Goal: Information Seeking & Learning: Learn about a topic

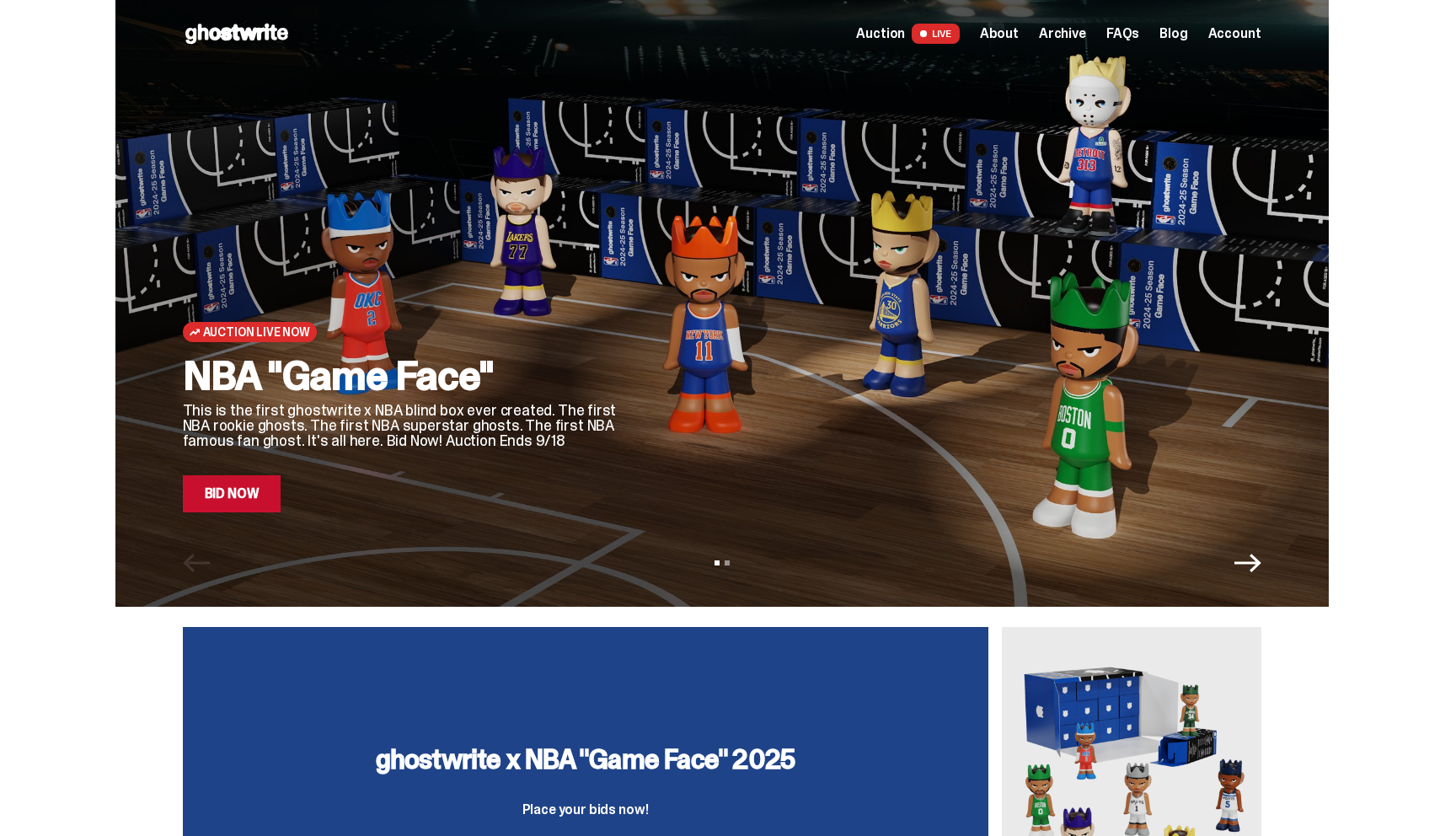
click at [1251, 572] on icon "Next" at bounding box center [1248, 563] width 27 height 27
click at [220, 492] on link "Bid Now" at bounding box center [232, 494] width 99 height 38
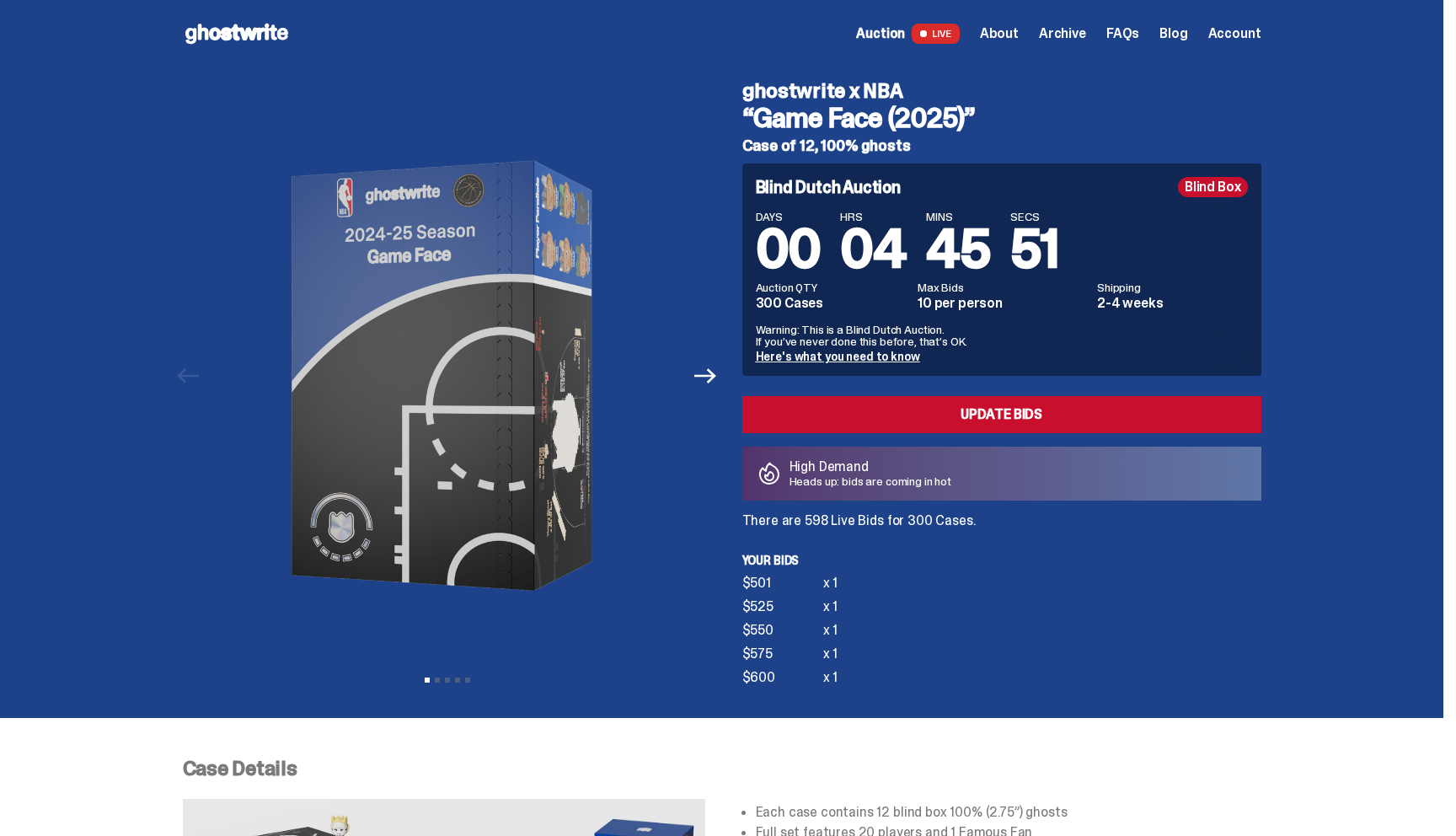
click at [1070, 33] on span "Archive" at bounding box center [1063, 34] width 47 height 14
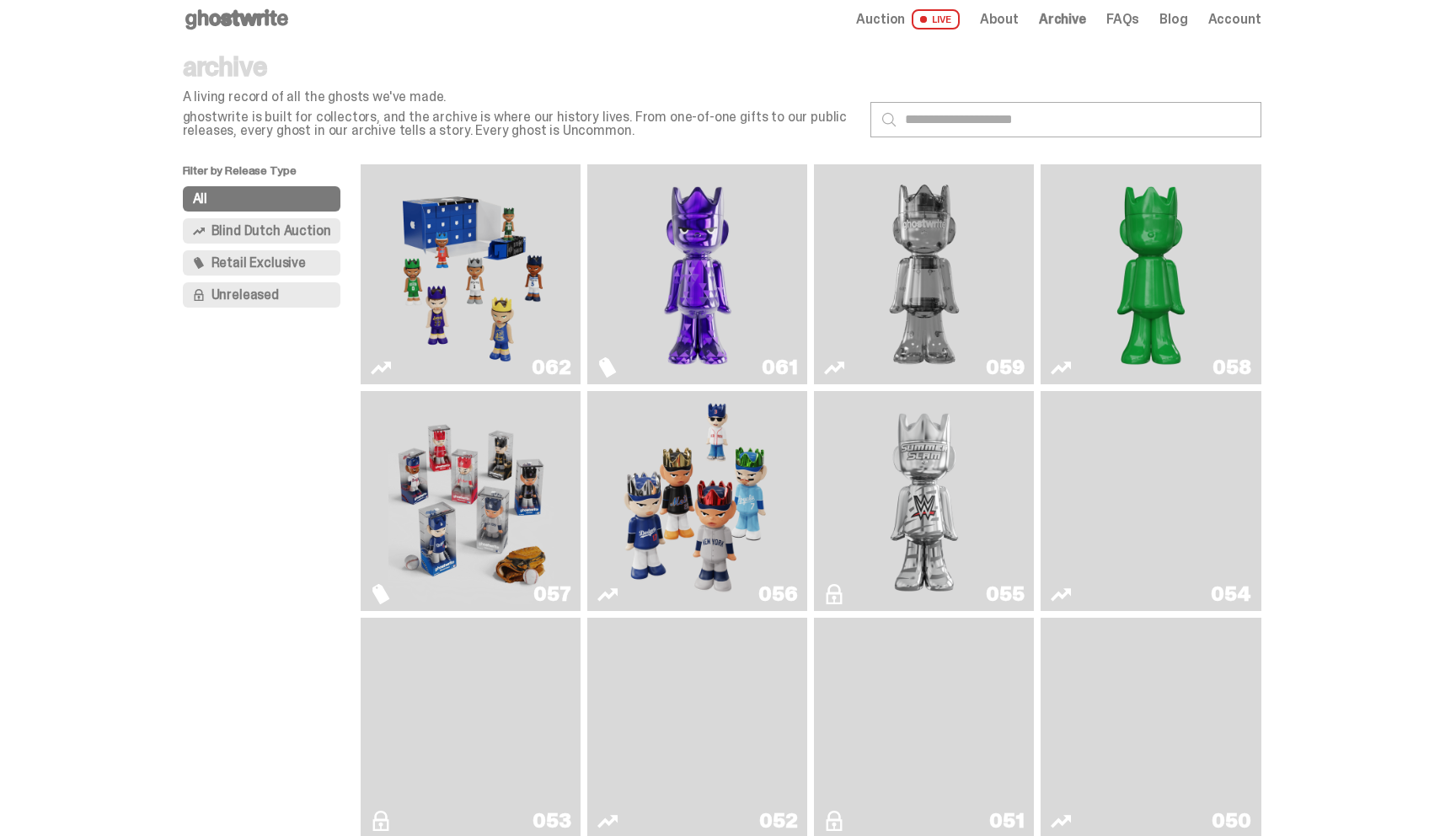
scroll to position [13, 0]
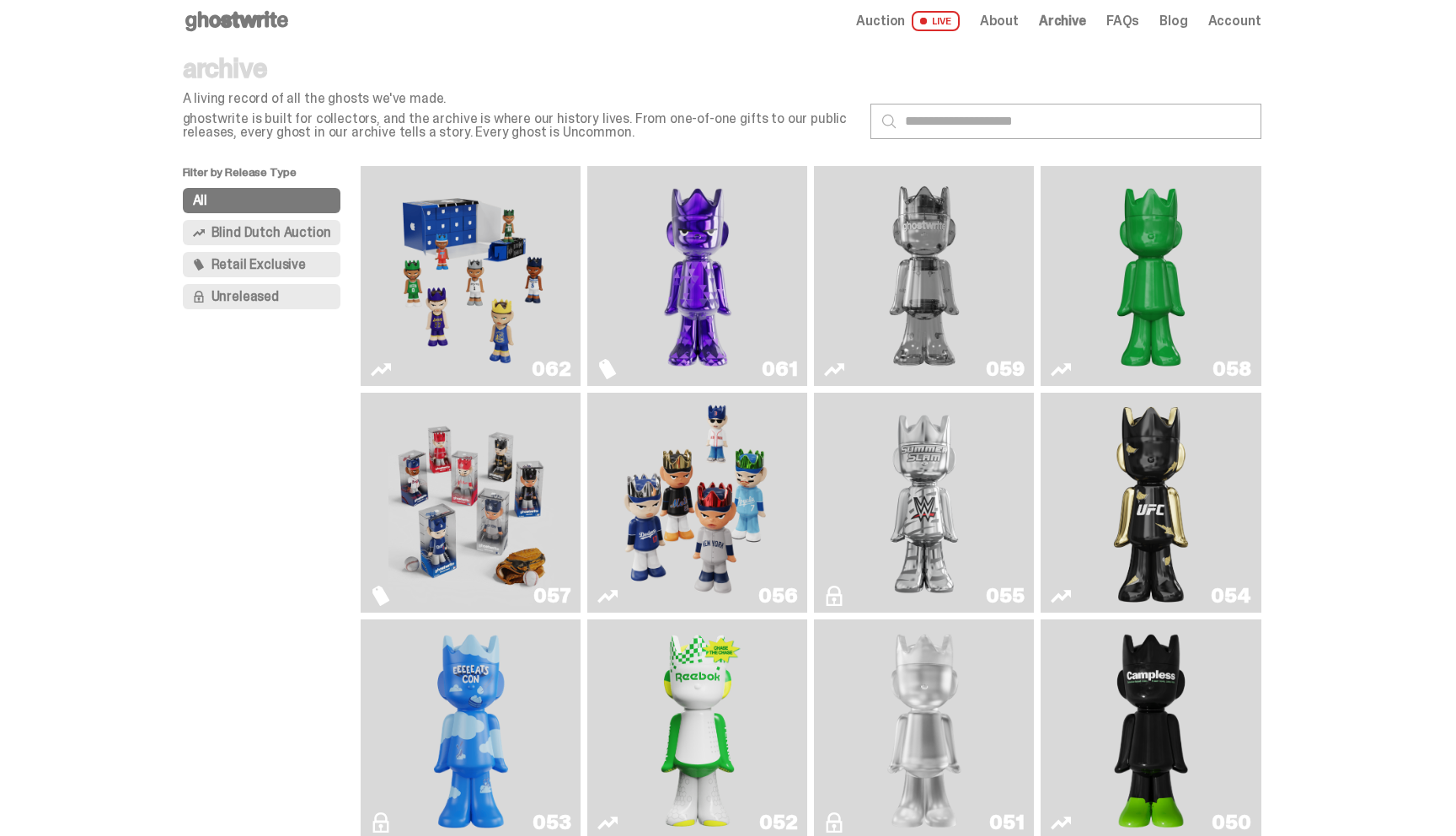
click at [895, 8] on div "Open main menu Home Auction LIVE About Archive FAQs Blog Account" at bounding box center [722, 21] width 1079 height 27
click at [893, 19] on span "Auction" at bounding box center [881, 22] width 49 height 14
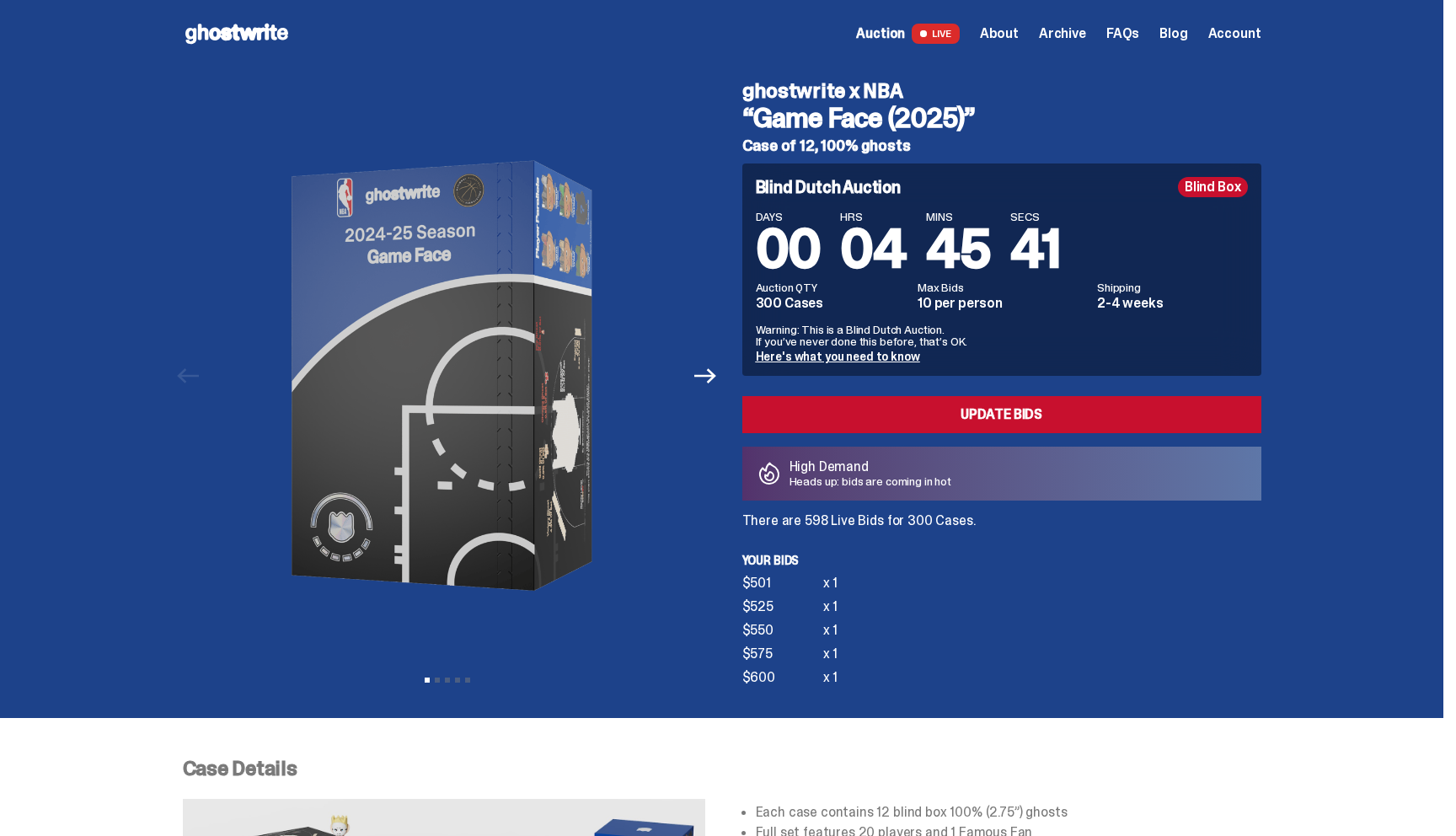
click at [905, 36] on span "Auction" at bounding box center [881, 34] width 49 height 14
click at [1072, 39] on span "Archive" at bounding box center [1063, 34] width 47 height 14
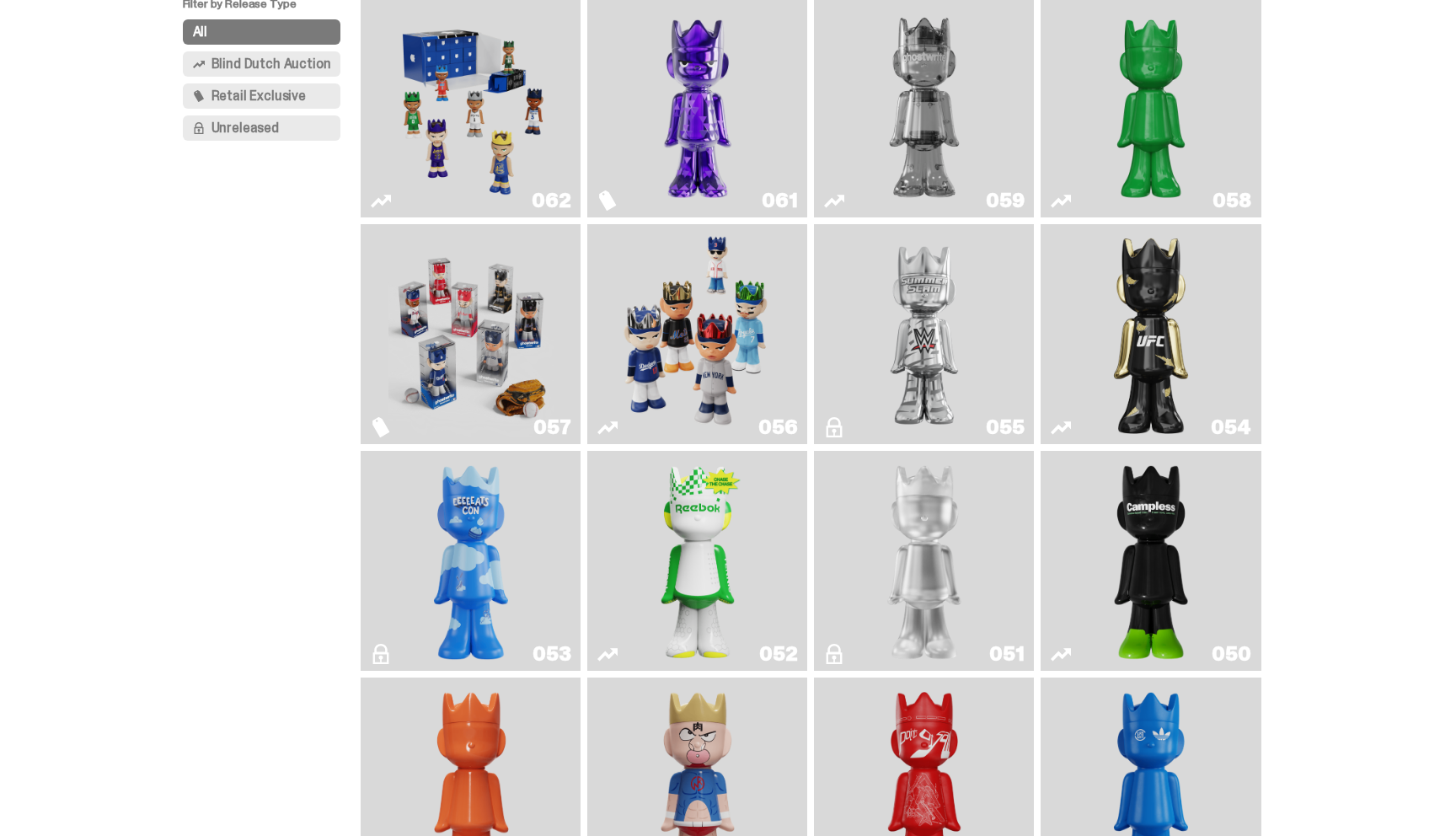
scroll to position [175, 0]
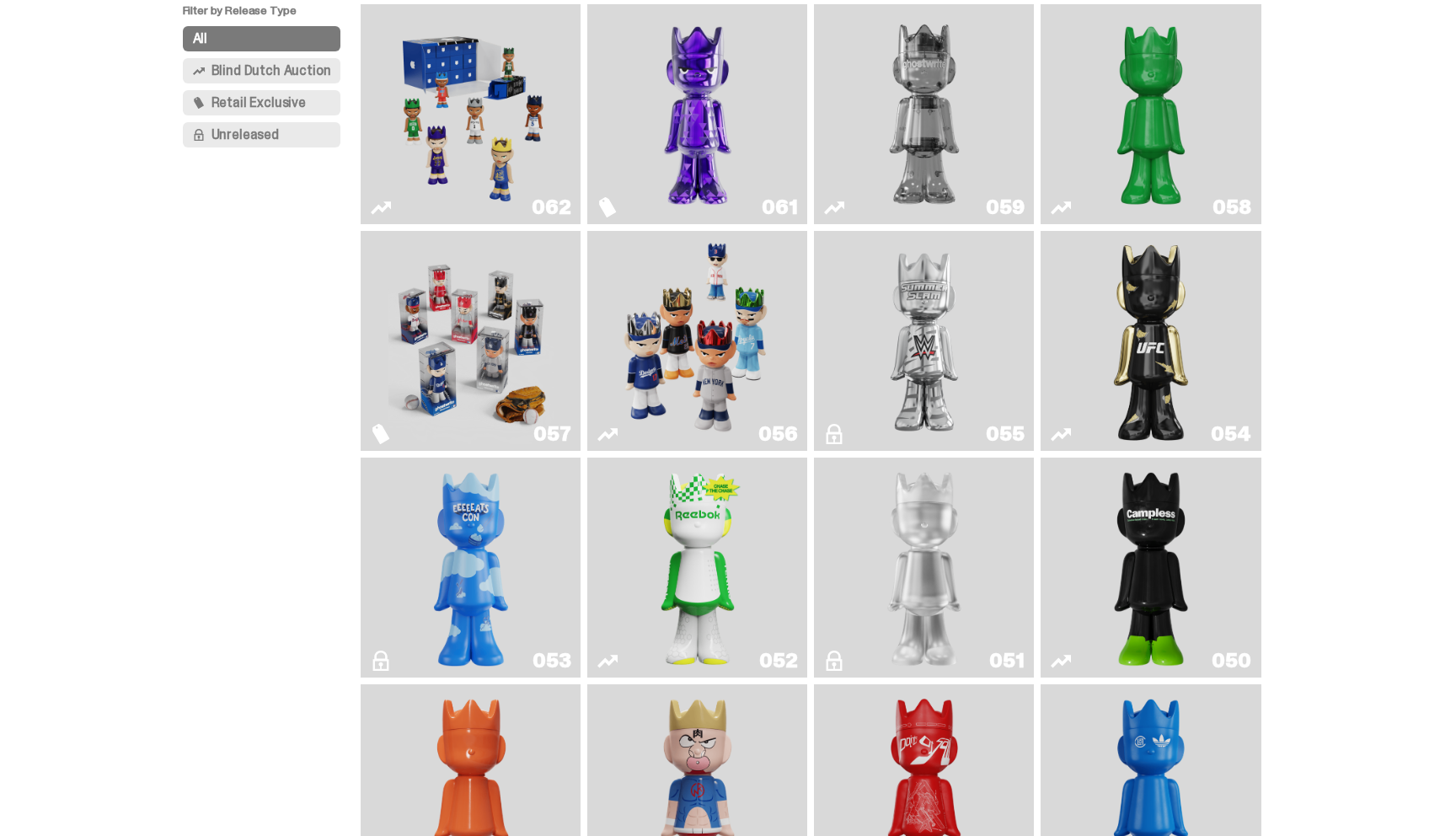
click at [726, 352] on img "Game Face (2025)" at bounding box center [697, 341] width 165 height 206
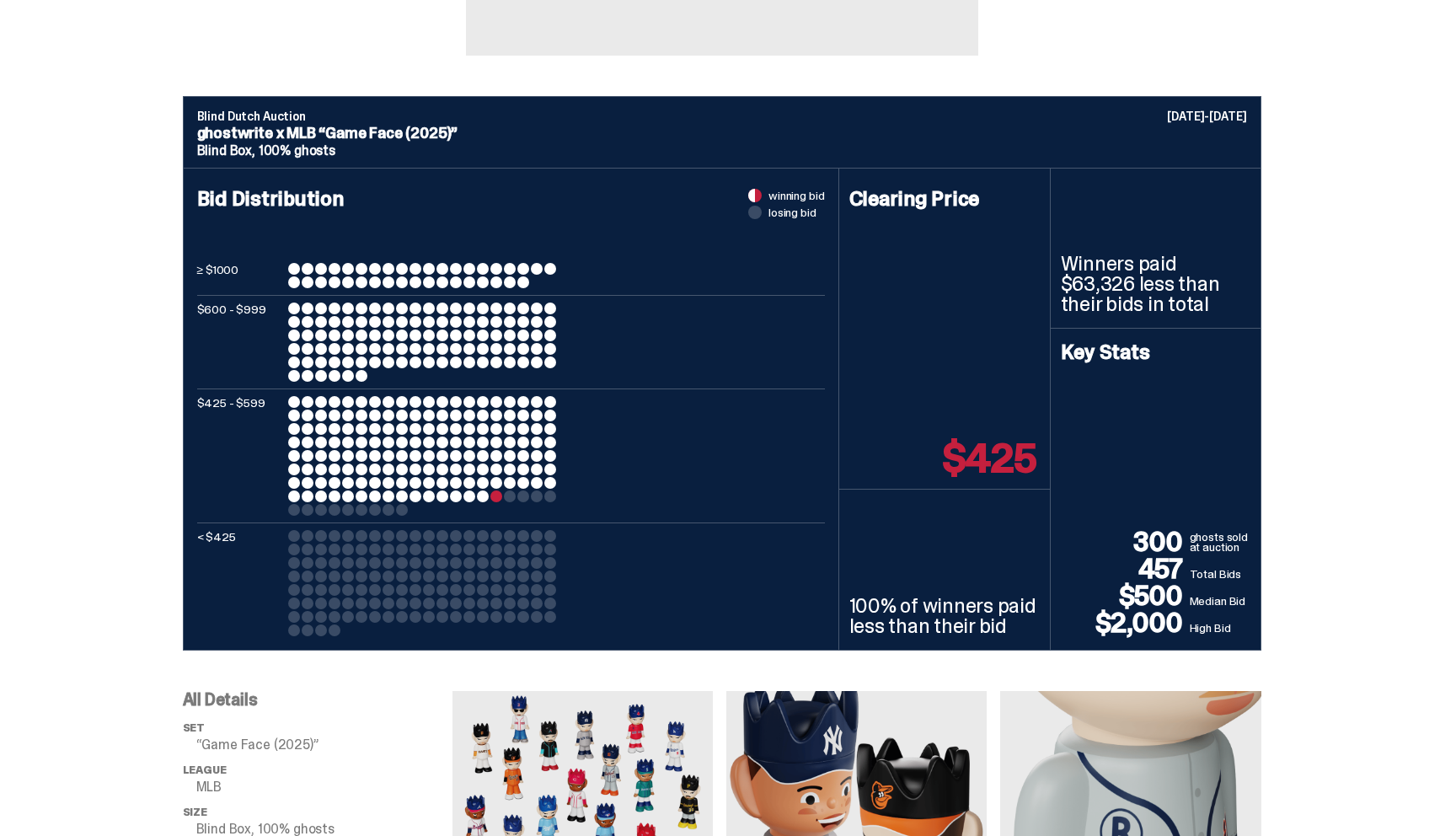
scroll to position [569, 0]
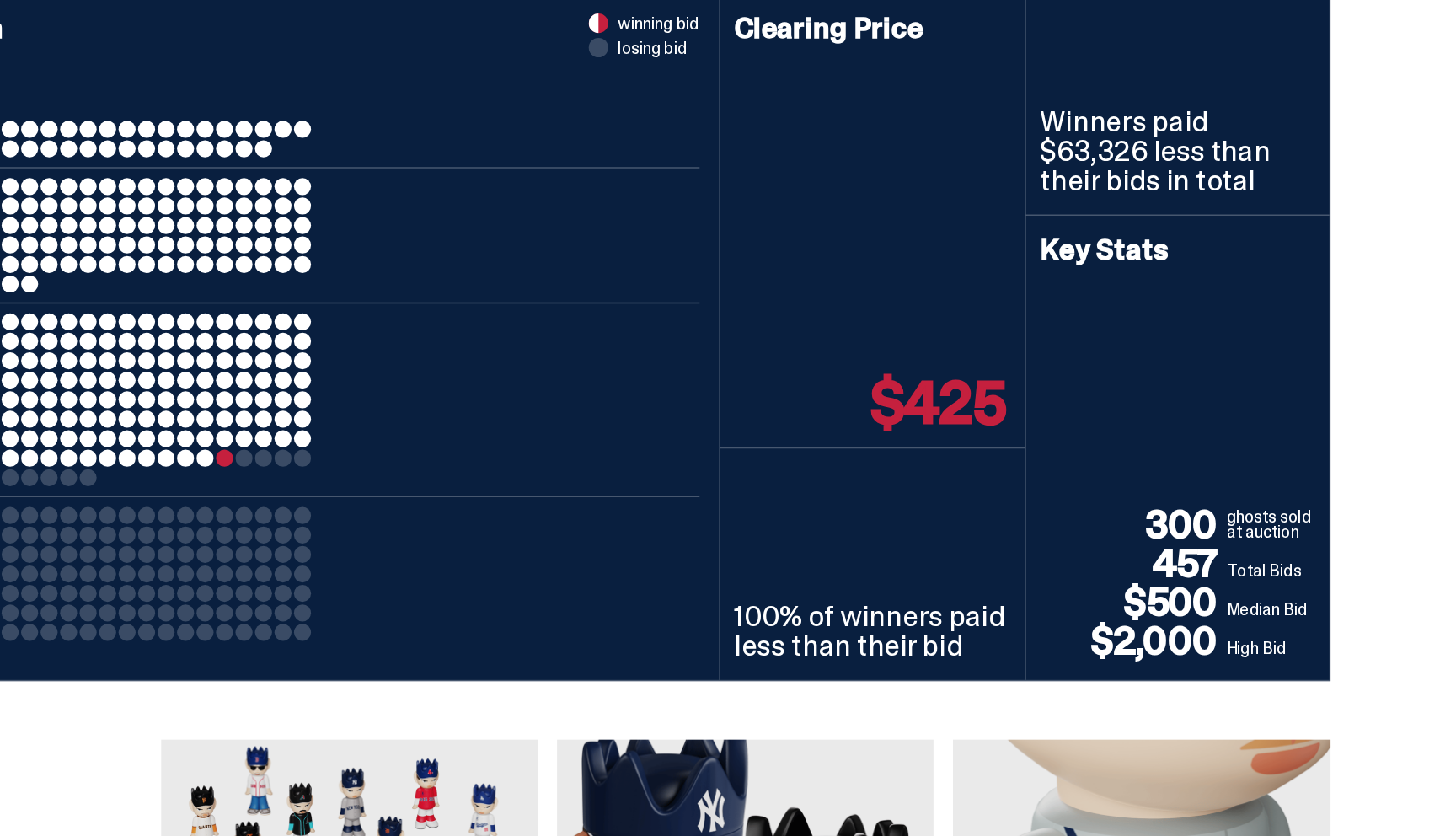
drag, startPoint x: 1140, startPoint y: 570, endPoint x: 1196, endPoint y: 569, distance: 56.0
click at [1196, 569] on div "300 ghosts sold at auction 457 Total Bids $500 Median Bid $2,000 High Bid" at bounding box center [1156, 582] width 190 height 108
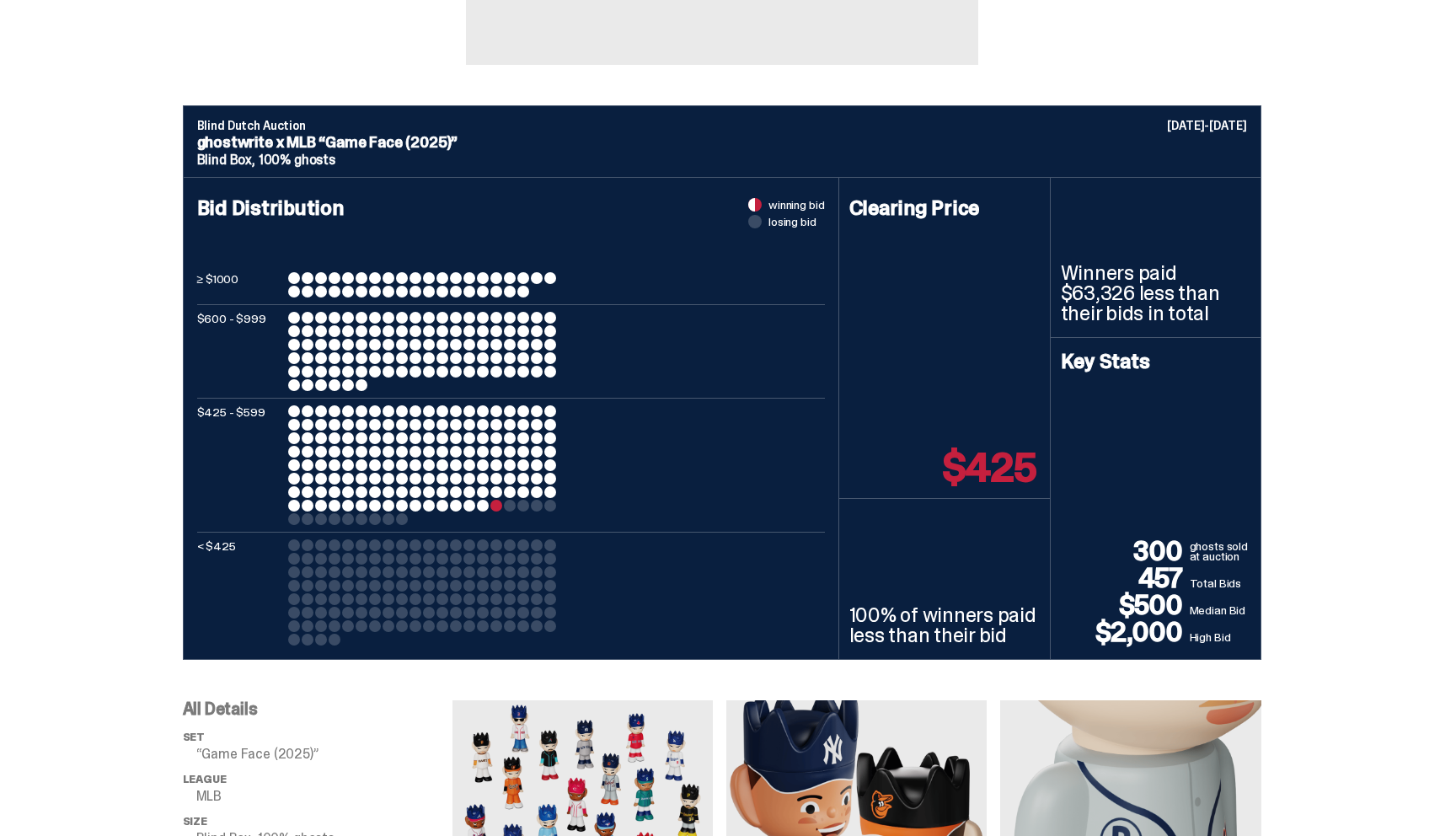
scroll to position [597, 0]
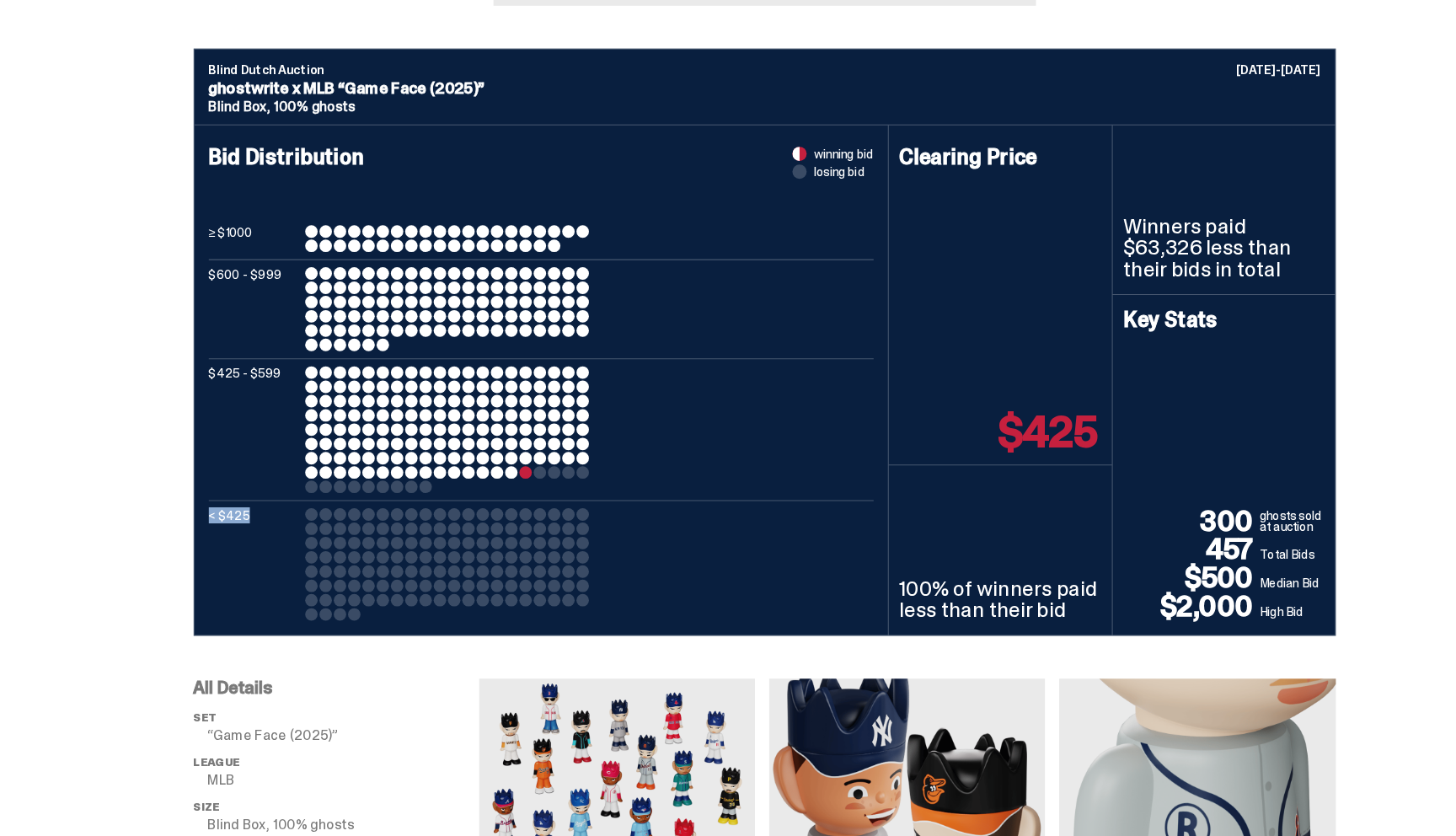
drag, startPoint x: 498, startPoint y: 470, endPoint x: 525, endPoint y: 613, distance: 145.5
click at [525, 613] on div "Bid Distribution winning bid losing bid ≥ $1000 $600 - $999 $425 - $599 < $425" at bounding box center [511, 382] width 655 height 482
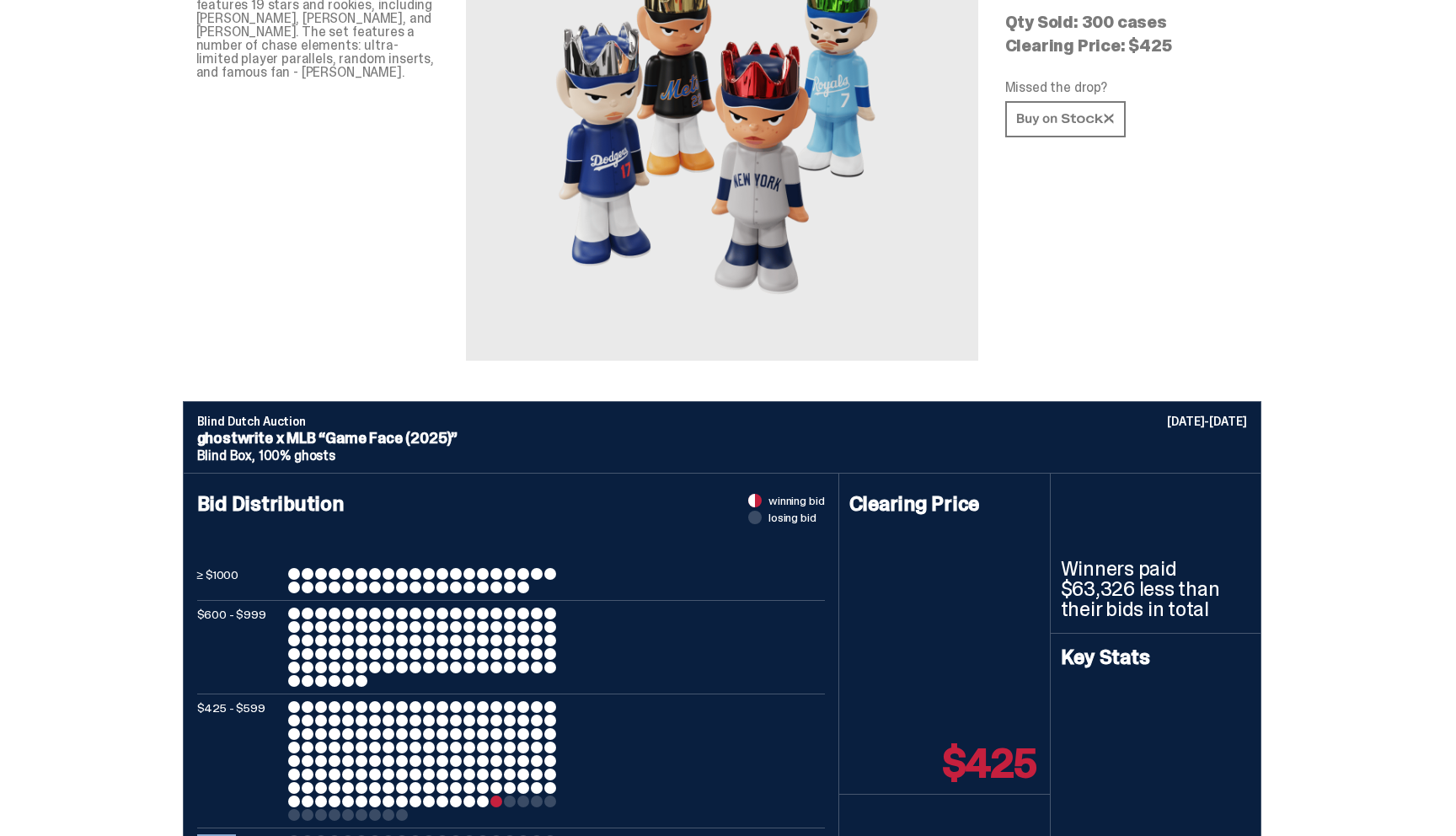
scroll to position [0, 0]
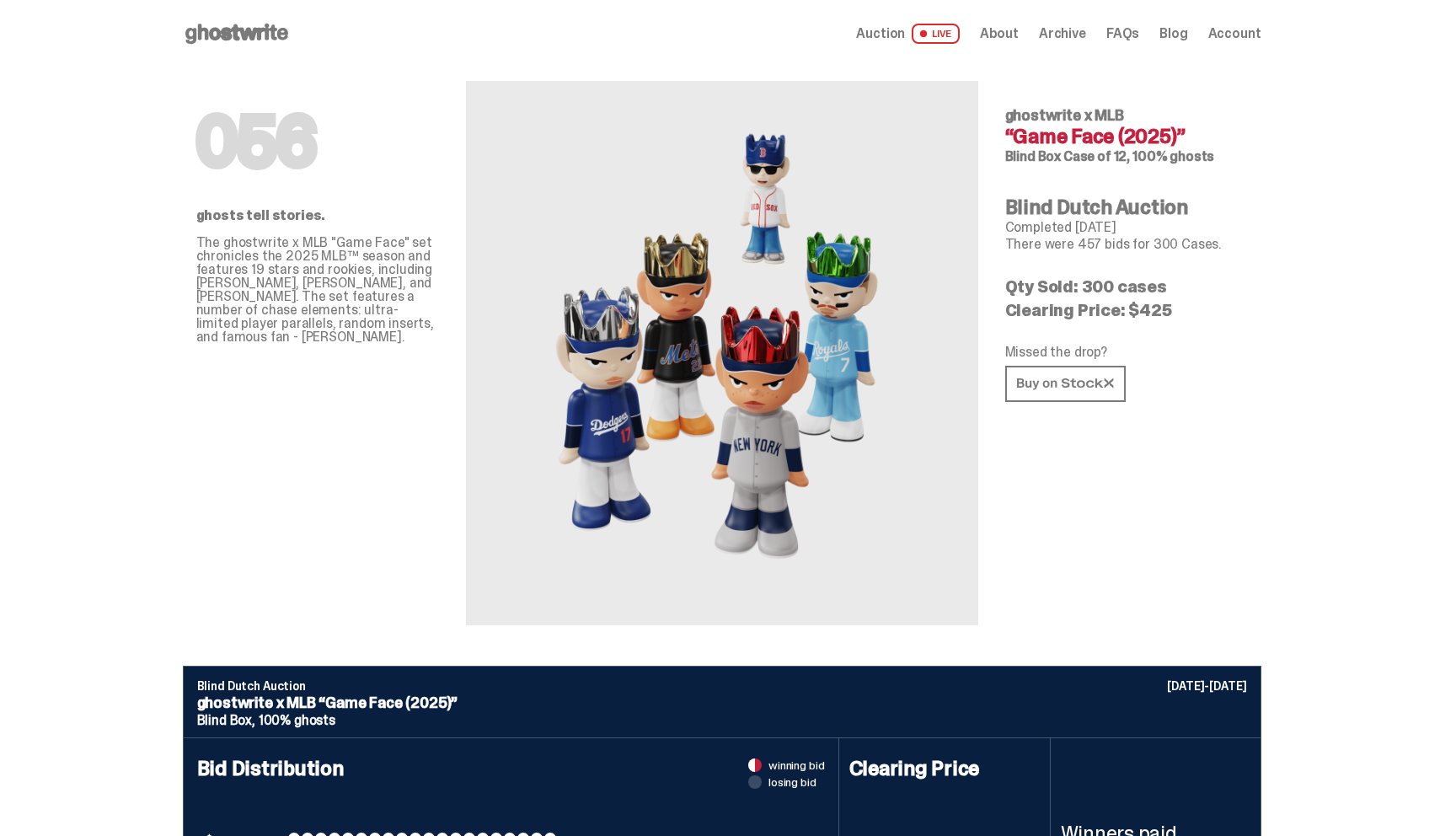
click at [1071, 34] on span "Archive" at bounding box center [1063, 34] width 47 height 14
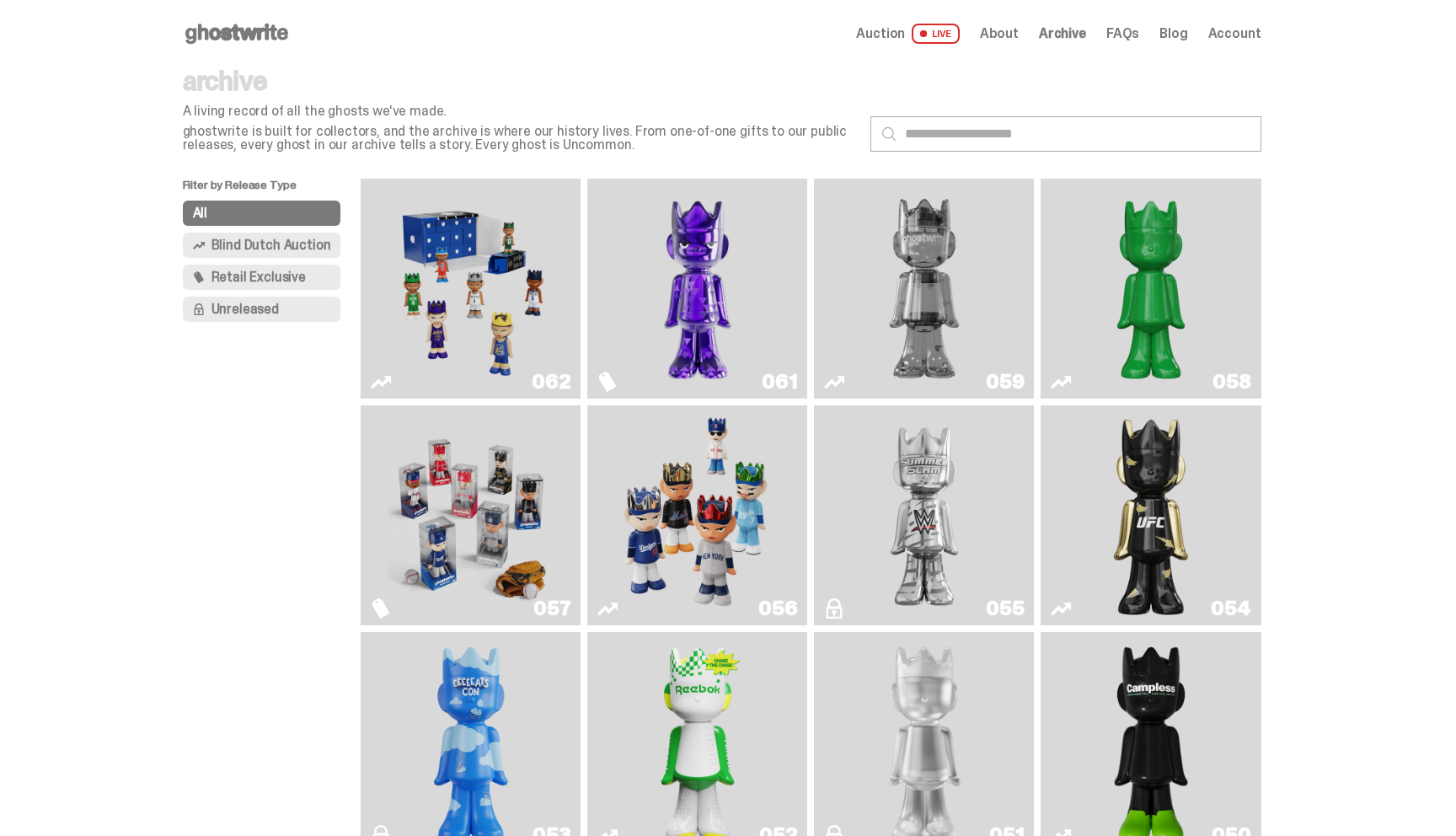
click at [251, 247] on span "Blind Dutch Auction" at bounding box center [270, 246] width 119 height 14
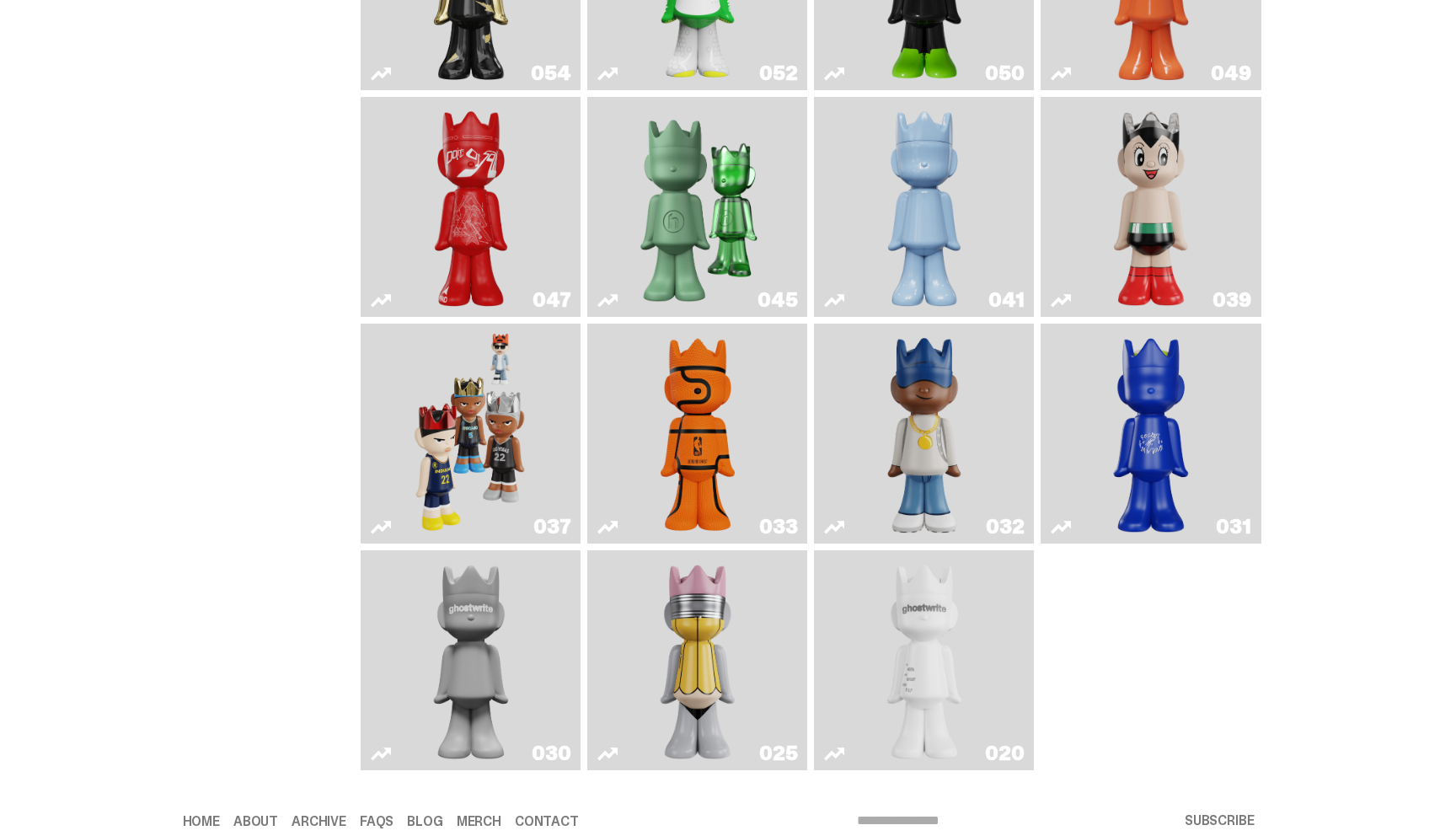
scroll to position [526, 0]
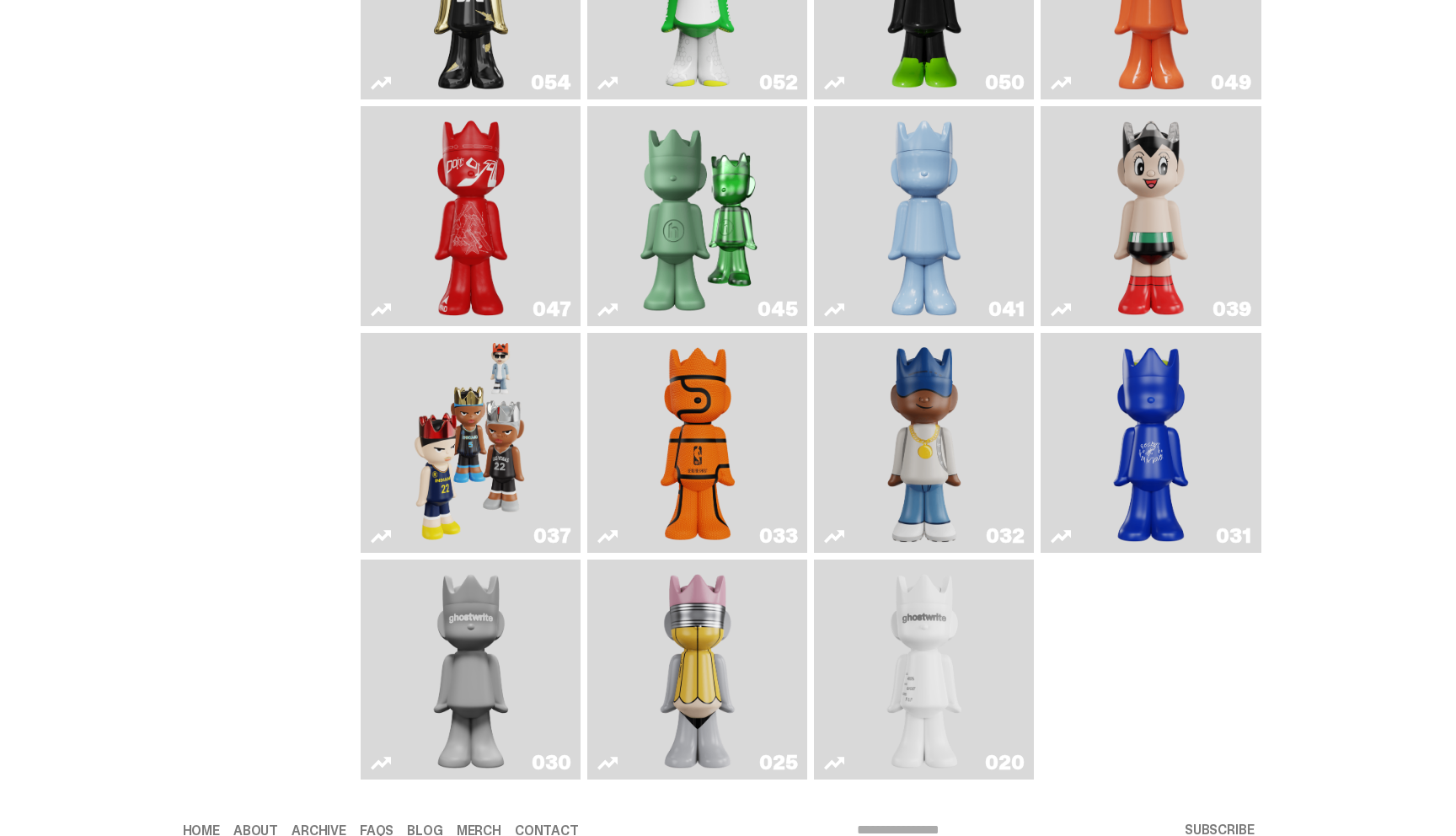
click at [453, 470] on img "Game Face (2024)" at bounding box center [471, 442] width 116 height 206
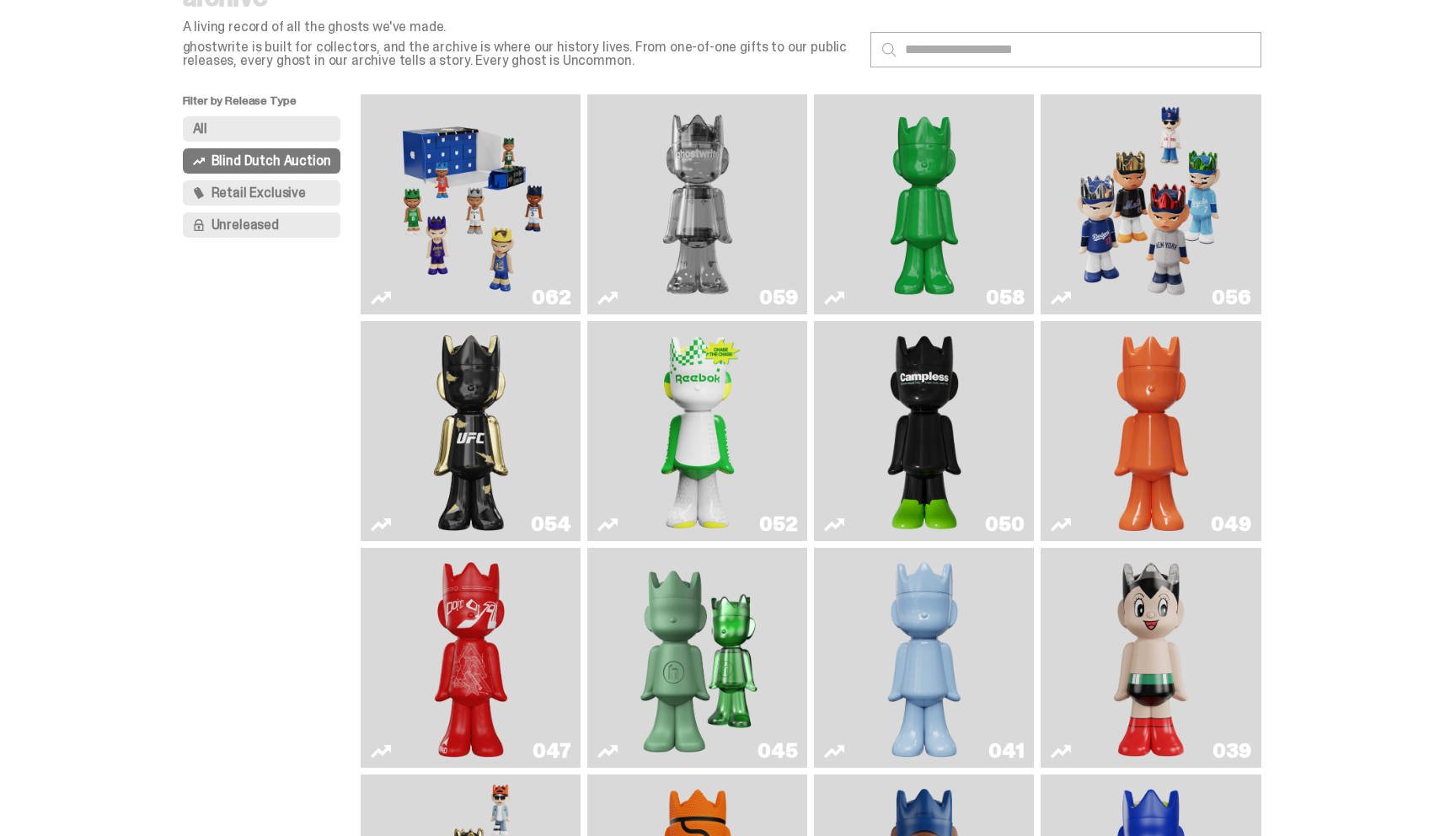
scroll to position [79, 0]
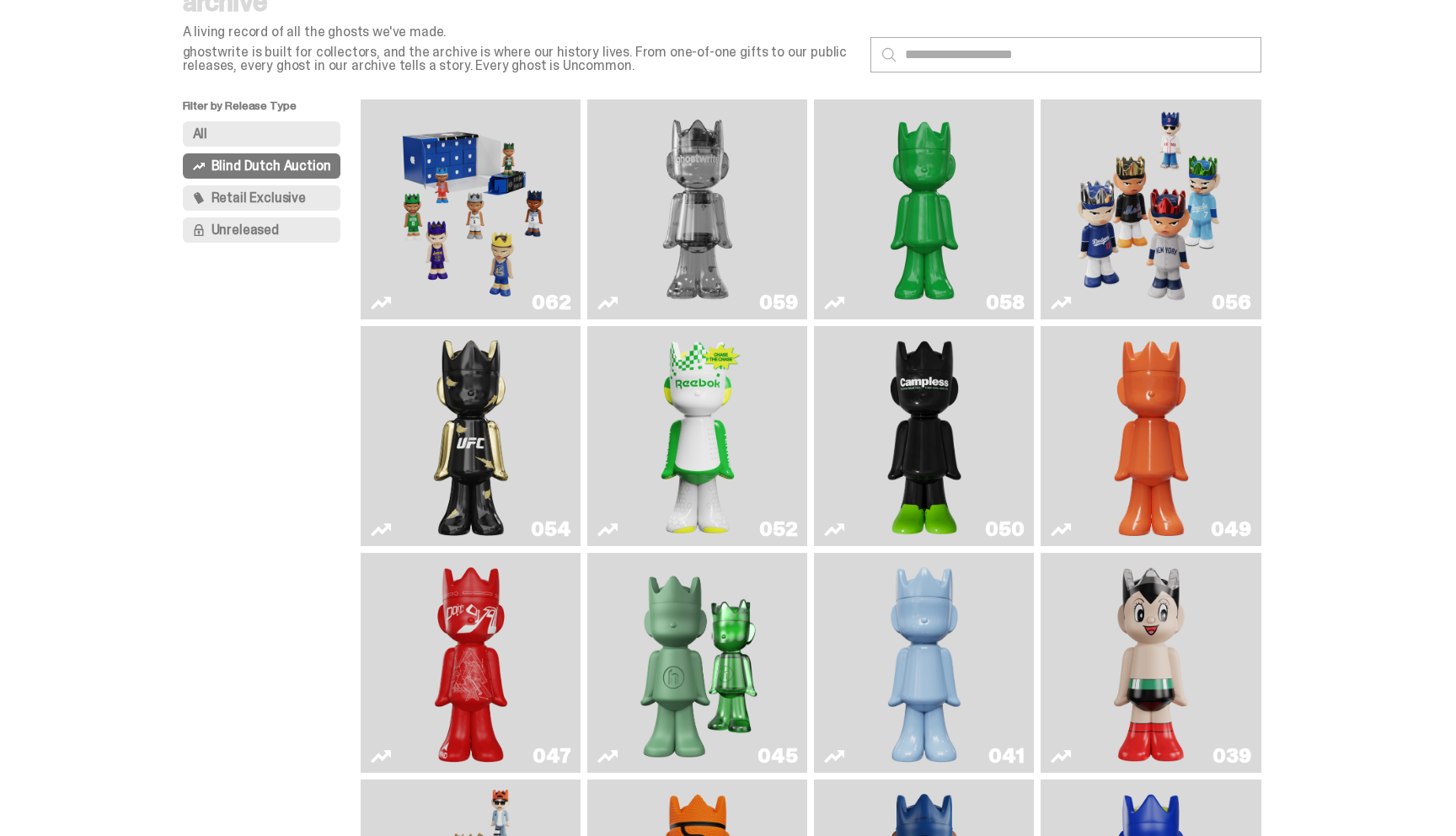
click at [743, 221] on img "Two" at bounding box center [697, 209] width 165 height 206
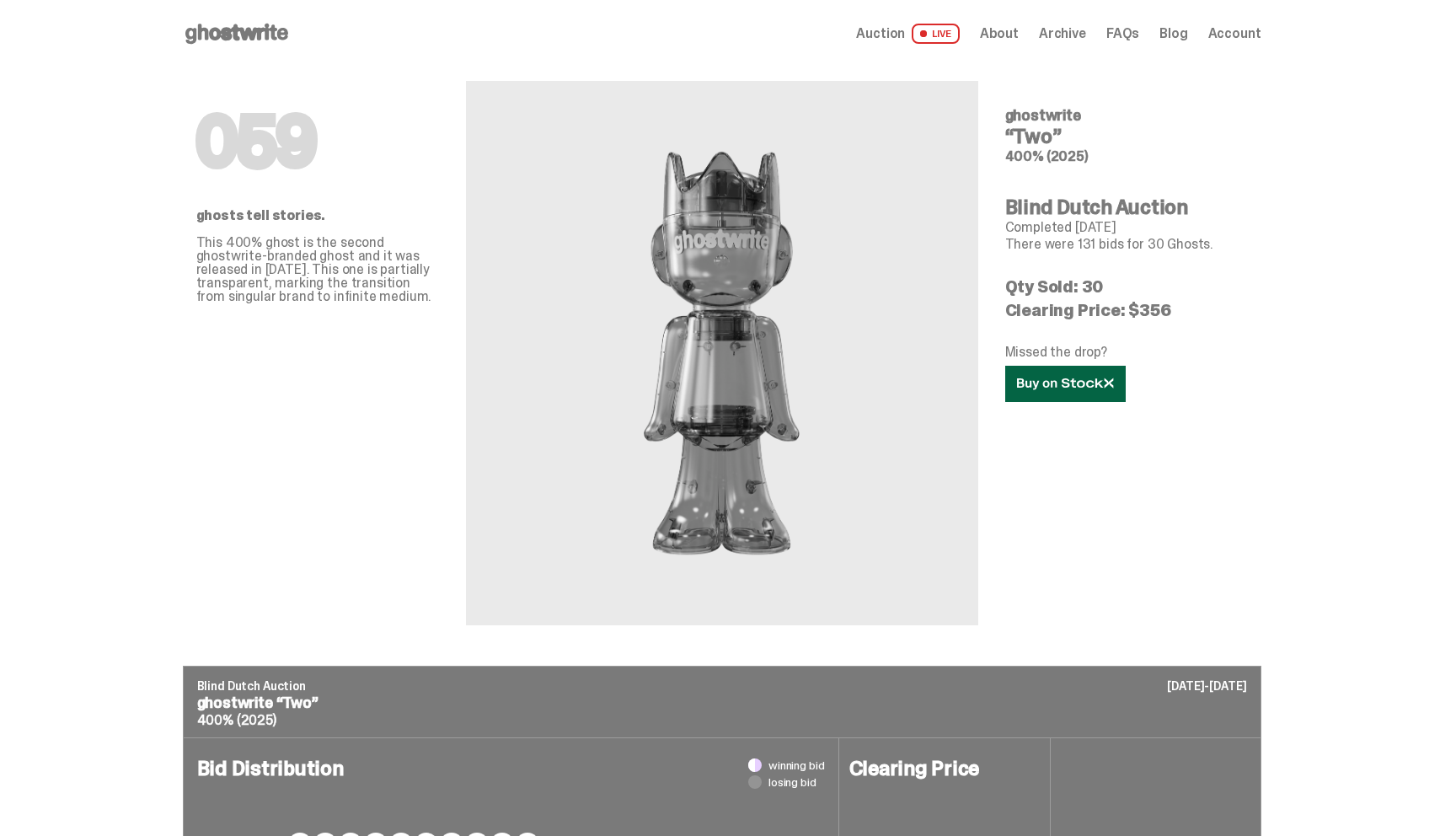
click at [1059, 385] on icon at bounding box center [1066, 384] width 97 height 13
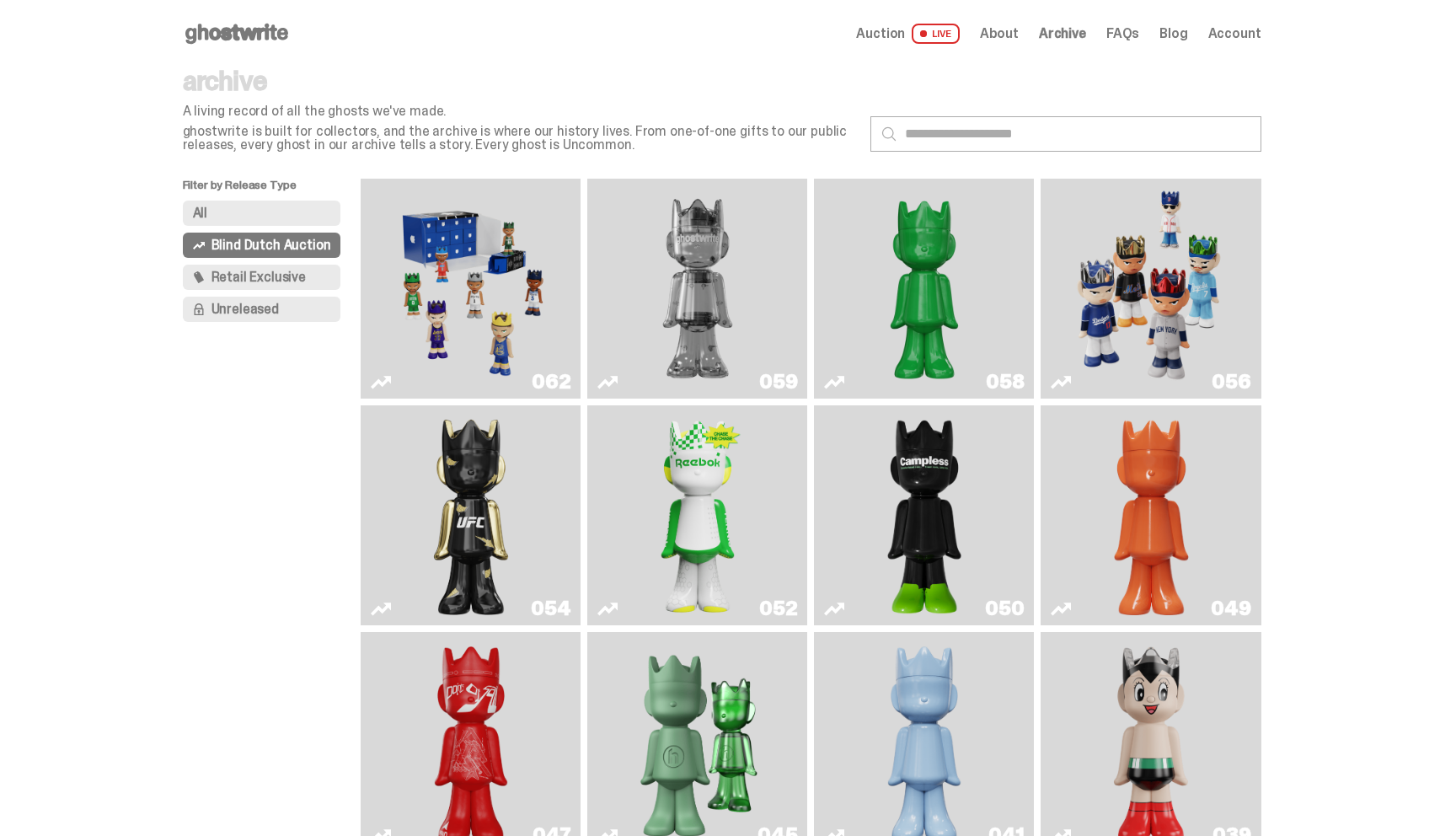
click at [903, 291] on img "Schrödinger's ghost: Sunday Green" at bounding box center [924, 288] width 165 height 206
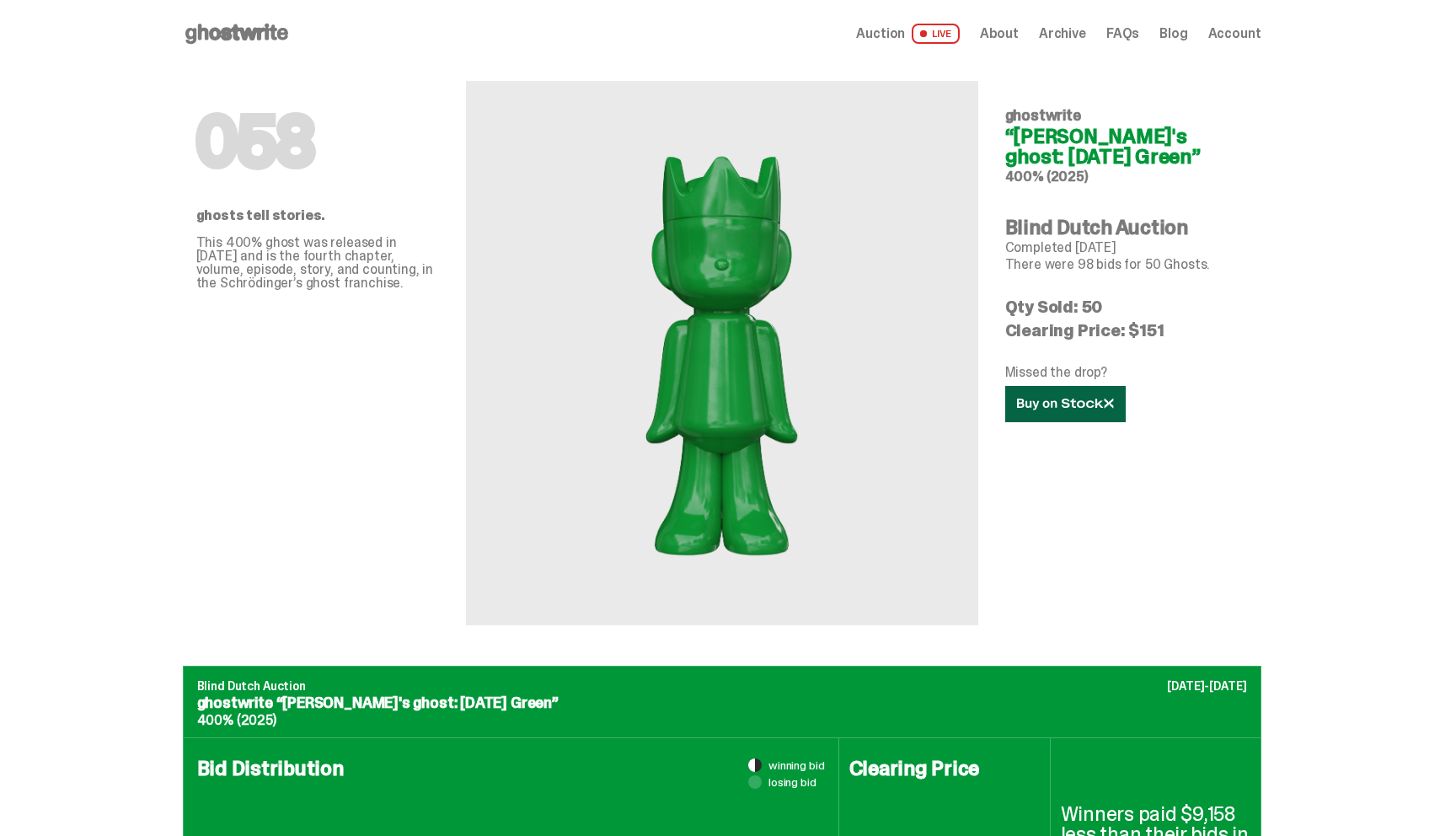
click at [1044, 403] on icon at bounding box center [1066, 404] width 97 height 13
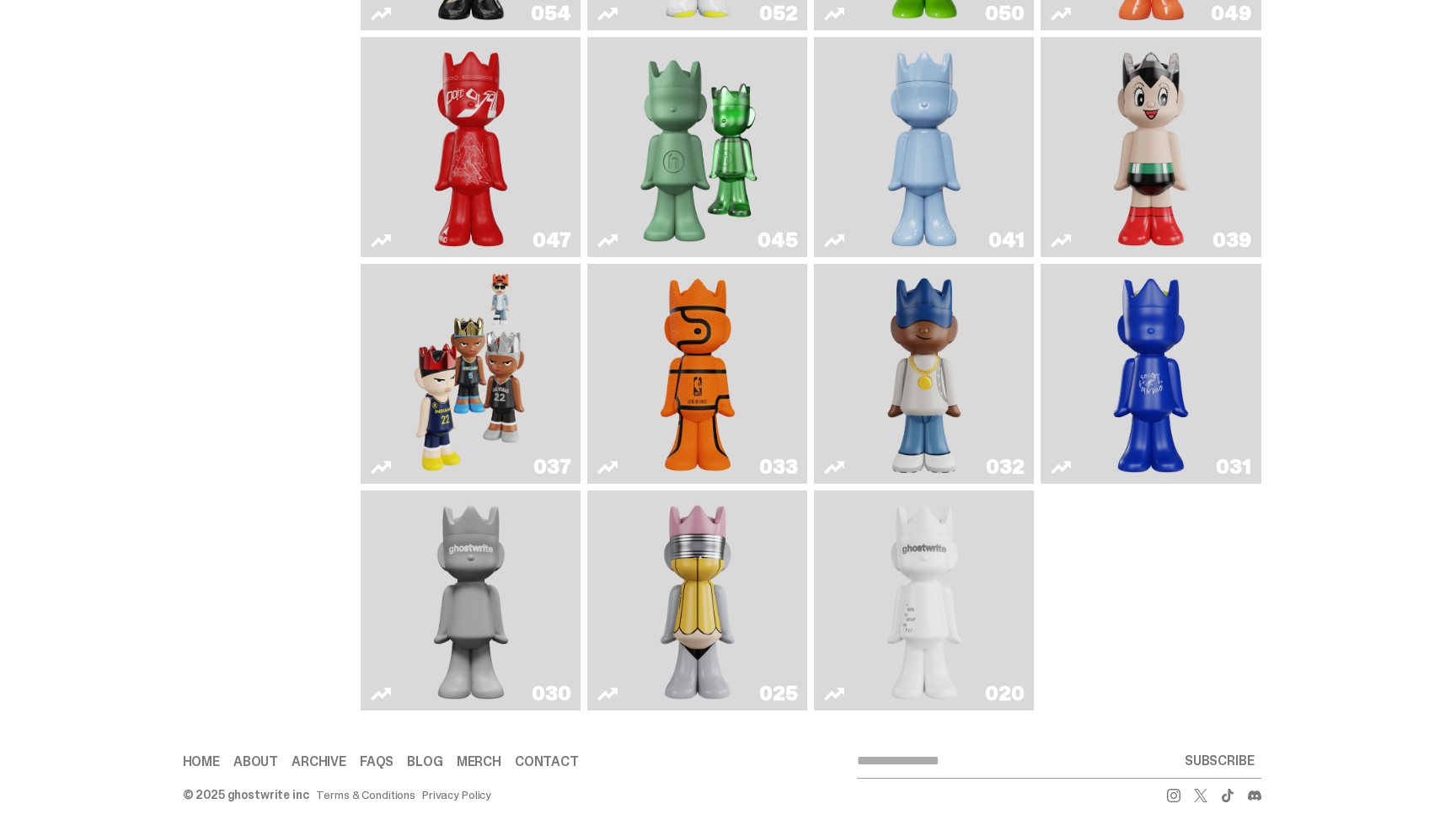
scroll to position [593, 0]
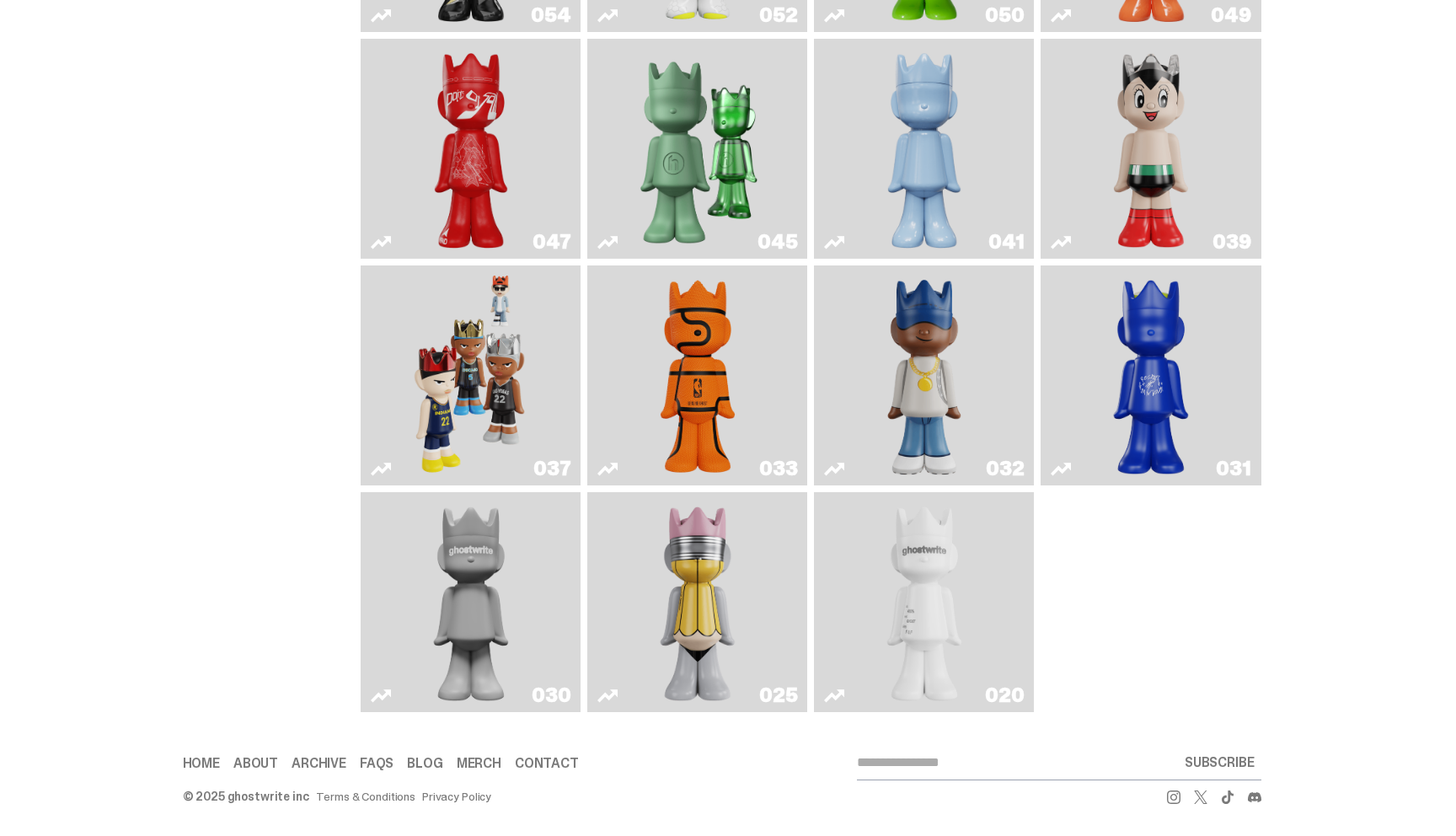
click at [471, 376] on img "Game Face (2024)" at bounding box center [471, 375] width 116 height 206
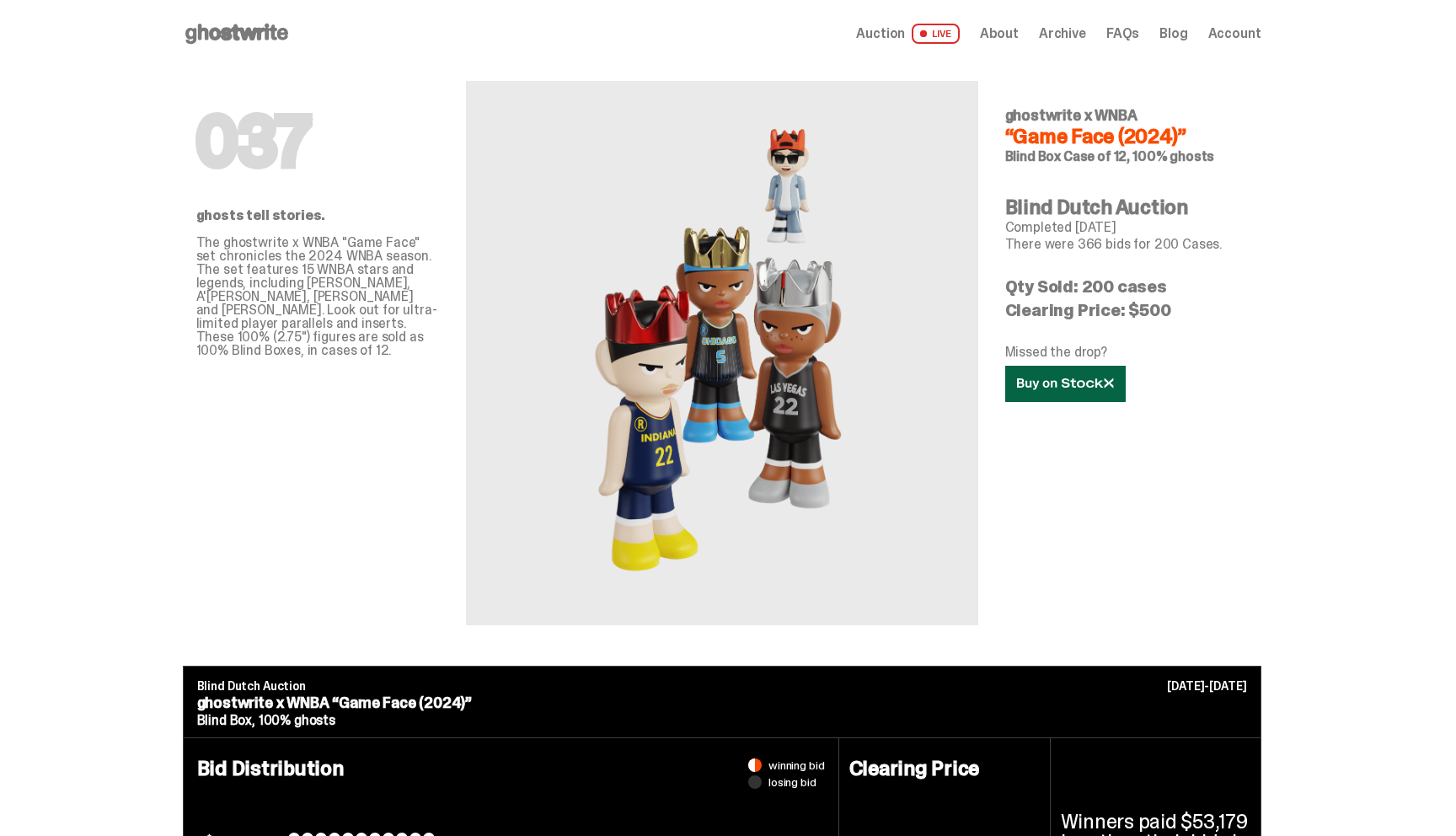
click at [1055, 378] on icon at bounding box center [1066, 384] width 97 height 13
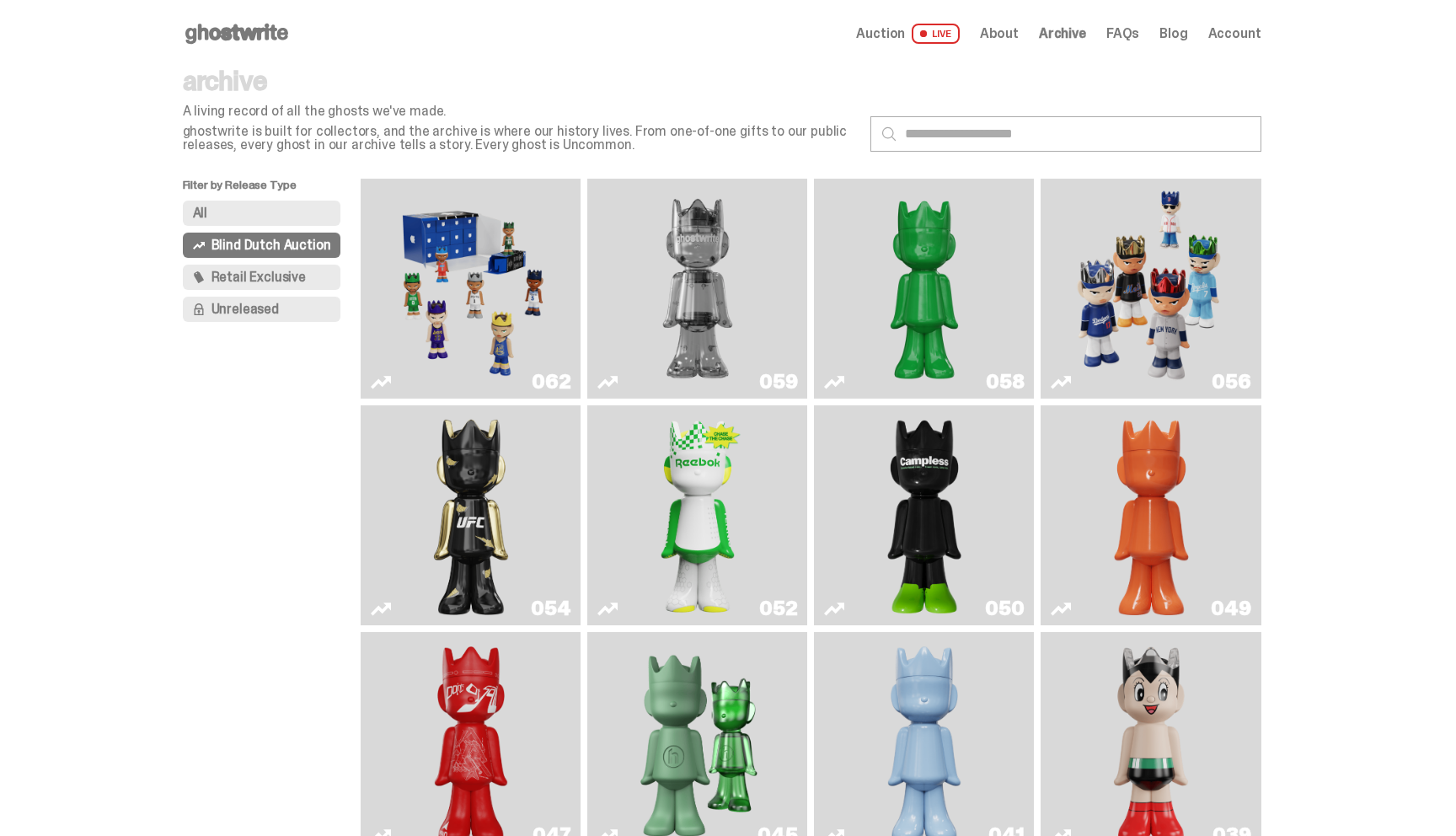
click at [895, 38] on span "Auction" at bounding box center [881, 34] width 49 height 14
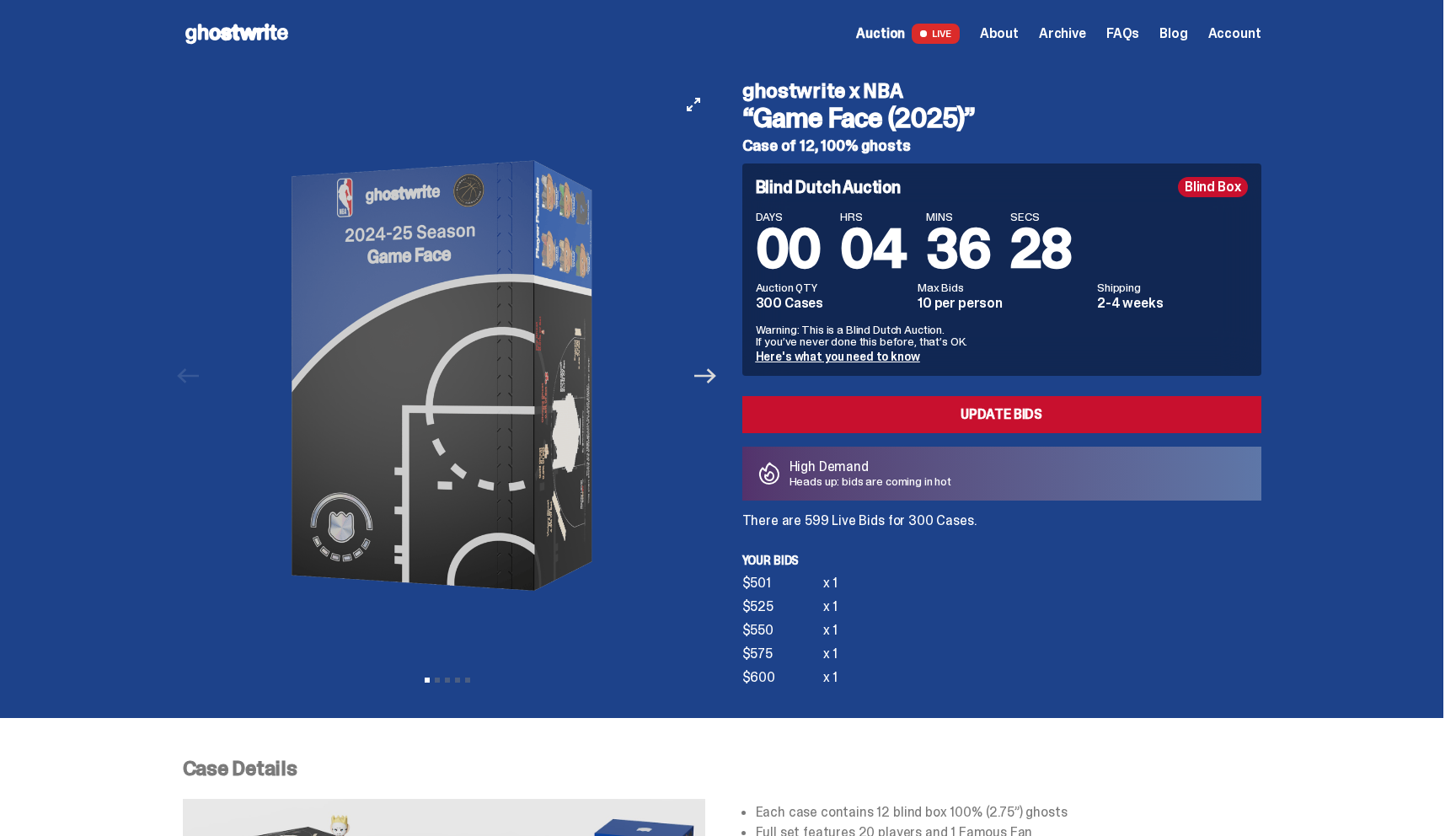
click at [707, 385] on icon "Next" at bounding box center [706, 376] width 22 height 22
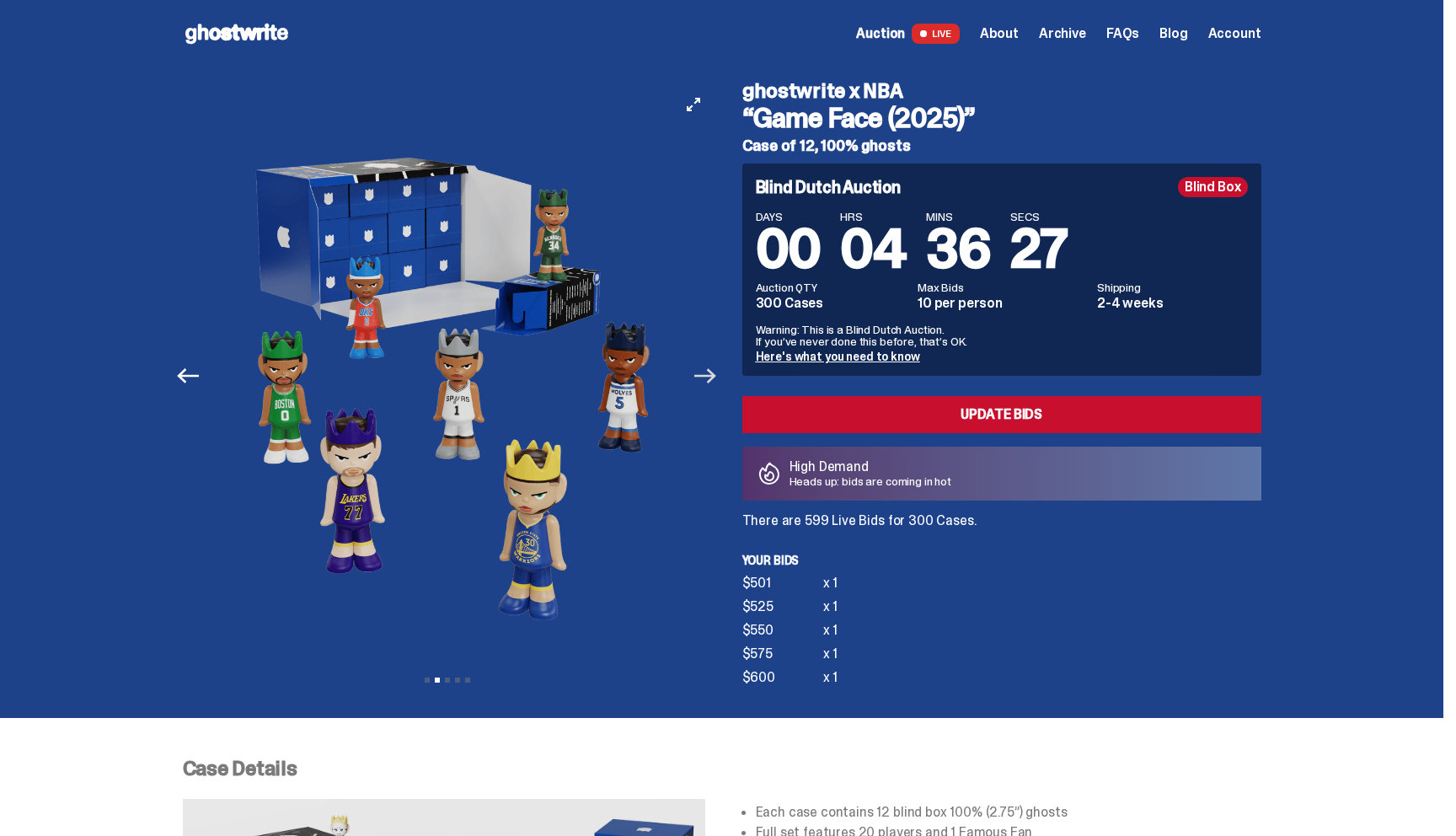
click at [707, 385] on icon "Next" at bounding box center [706, 376] width 22 height 22
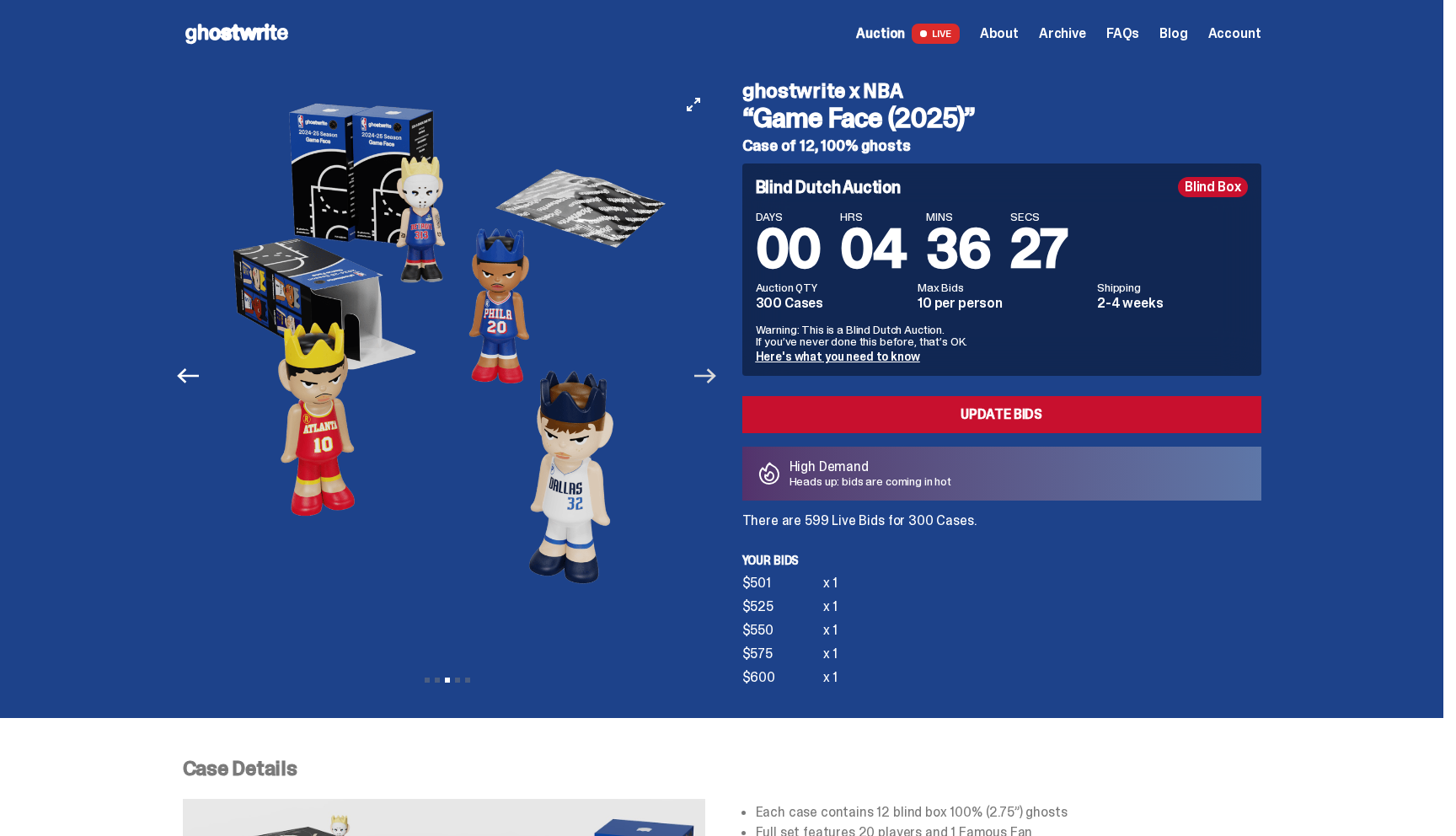
click at [707, 385] on icon "Next" at bounding box center [706, 376] width 22 height 22
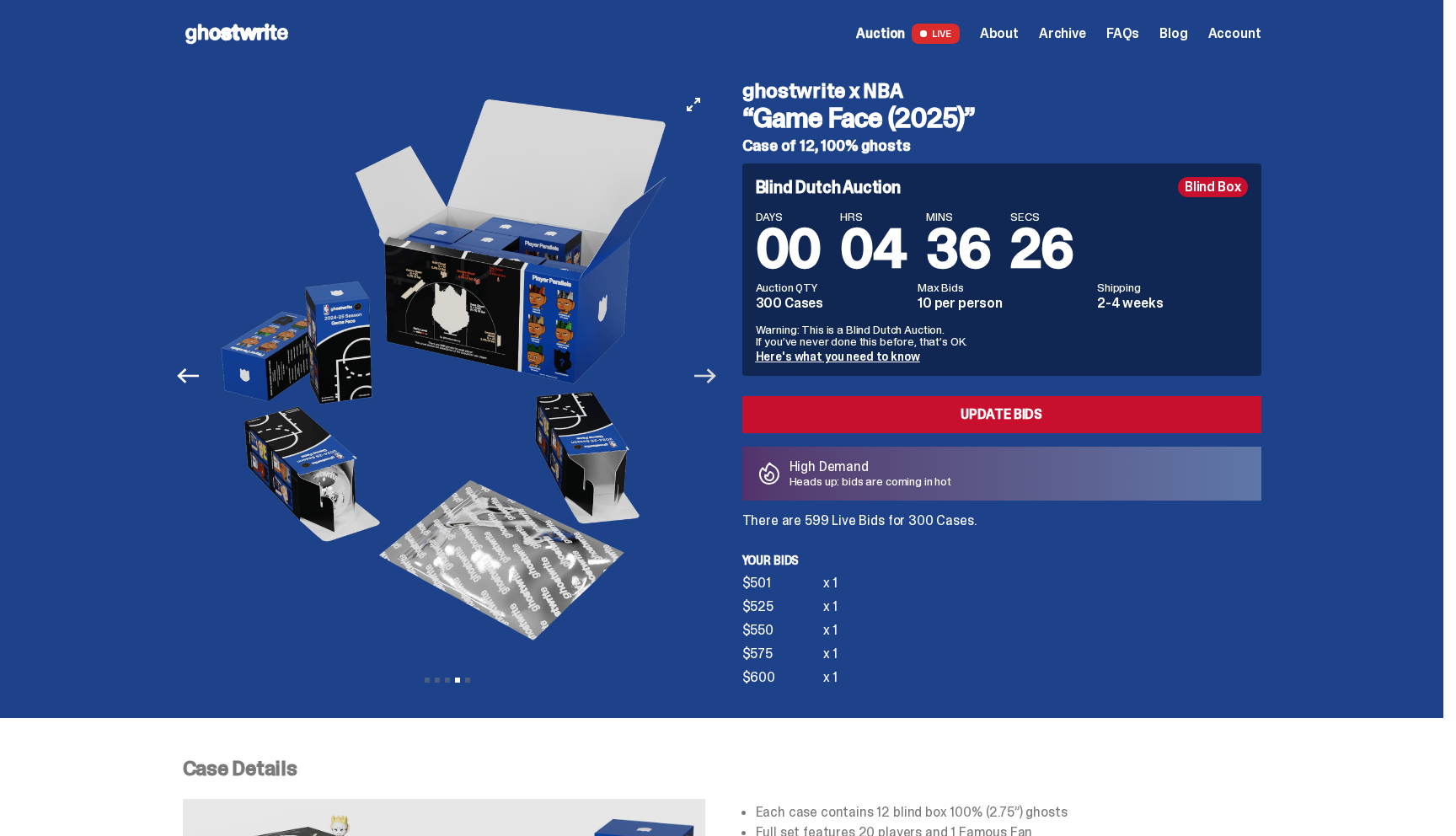
click at [707, 385] on icon "Next" at bounding box center [706, 376] width 22 height 22
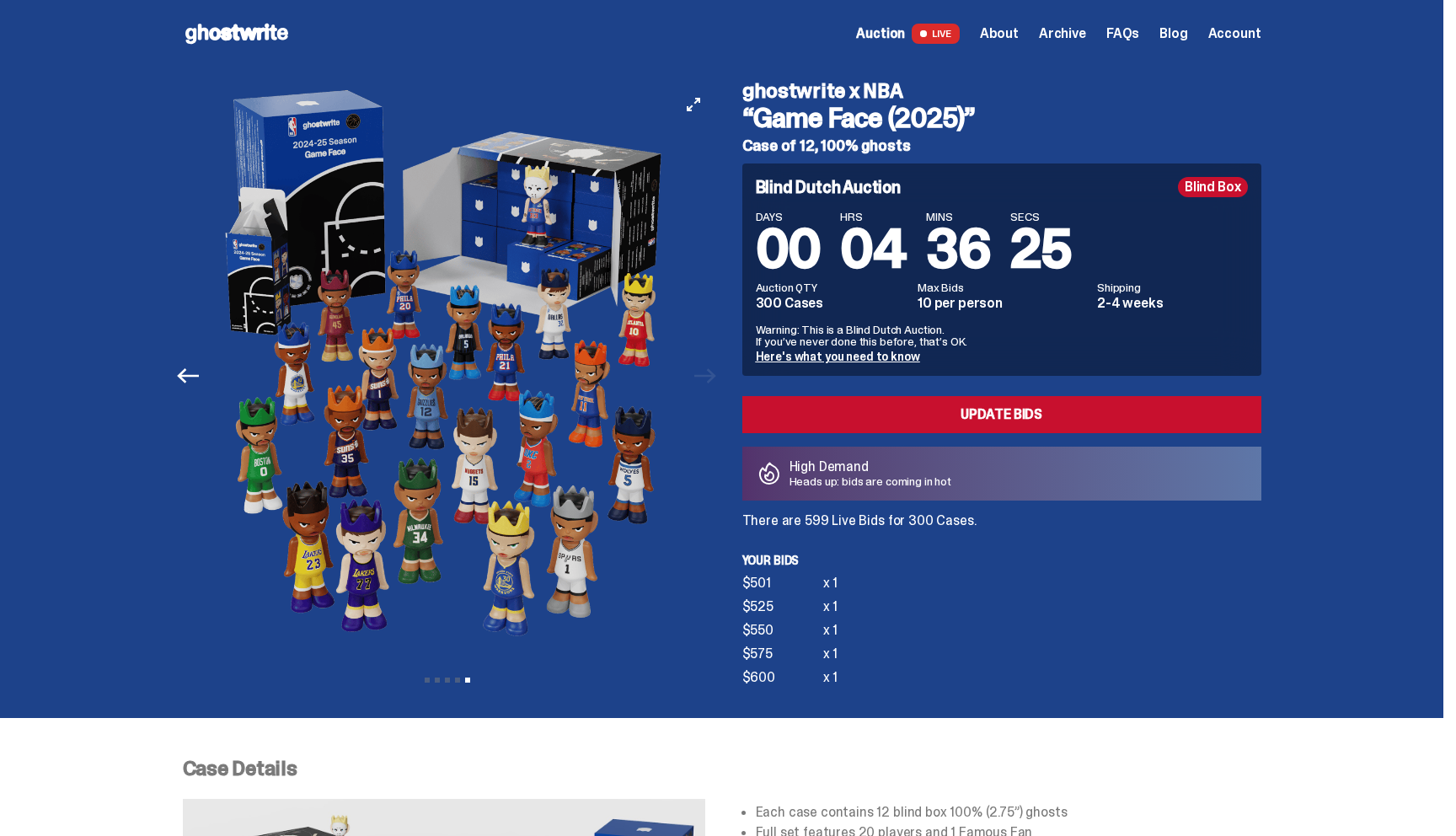
click at [707, 385] on div at bounding box center [447, 375] width 529 height 579
click at [183, 376] on button "Previous" at bounding box center [189, 376] width 38 height 38
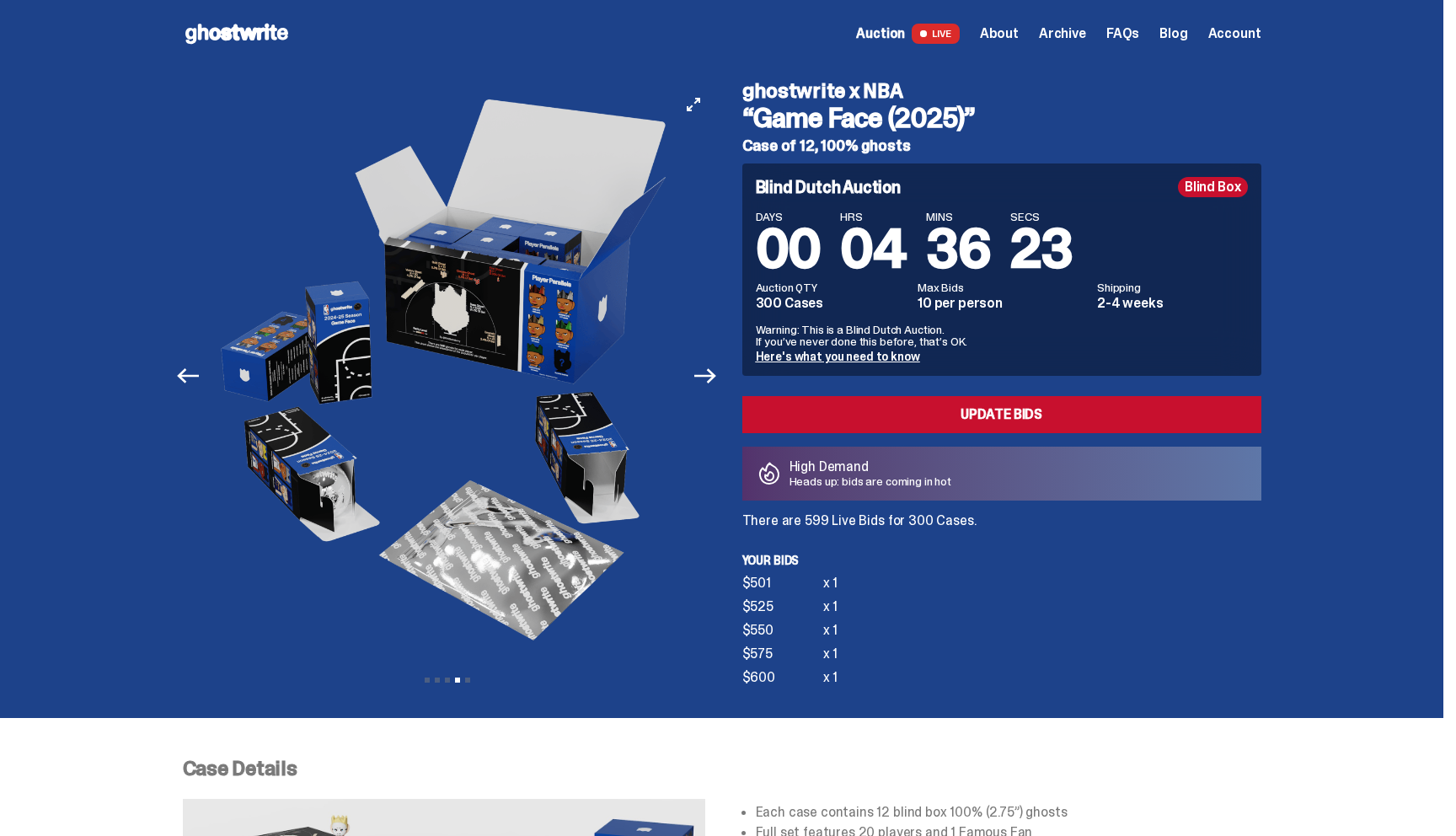
click at [183, 376] on button "Previous" at bounding box center [189, 376] width 38 height 38
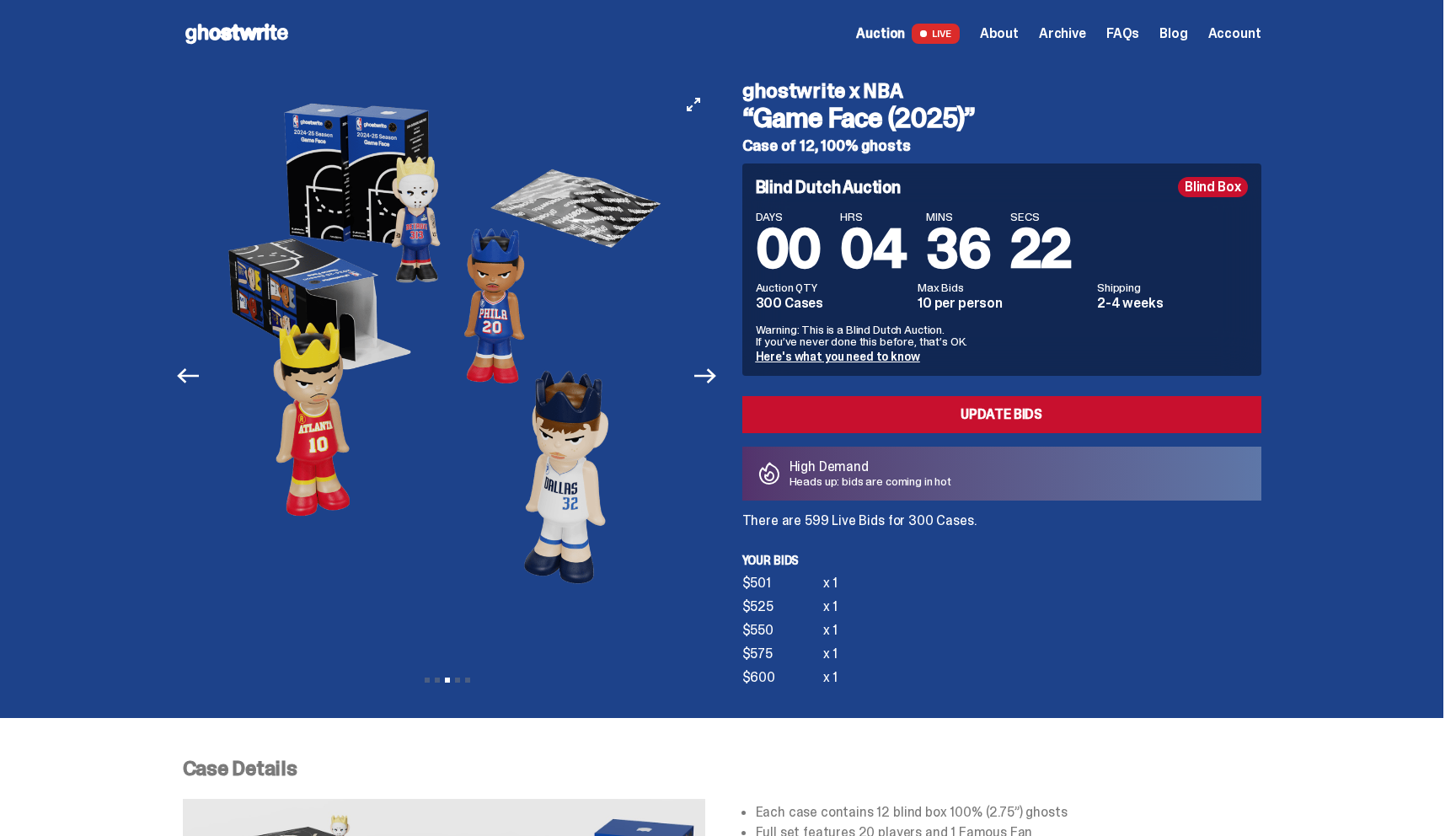
click at [183, 376] on button "Previous" at bounding box center [189, 376] width 38 height 38
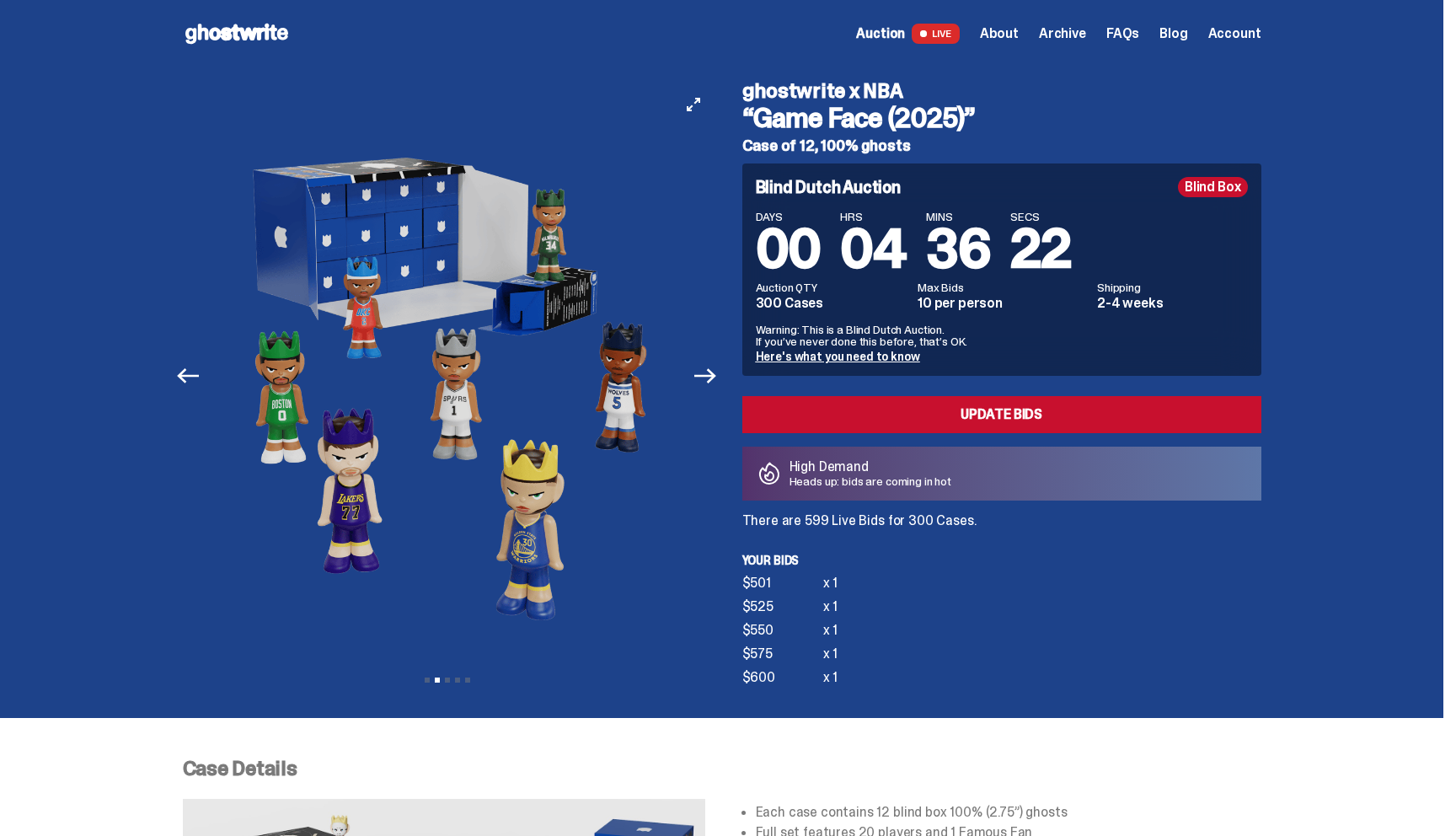
click at [183, 376] on button "Previous" at bounding box center [189, 376] width 38 height 38
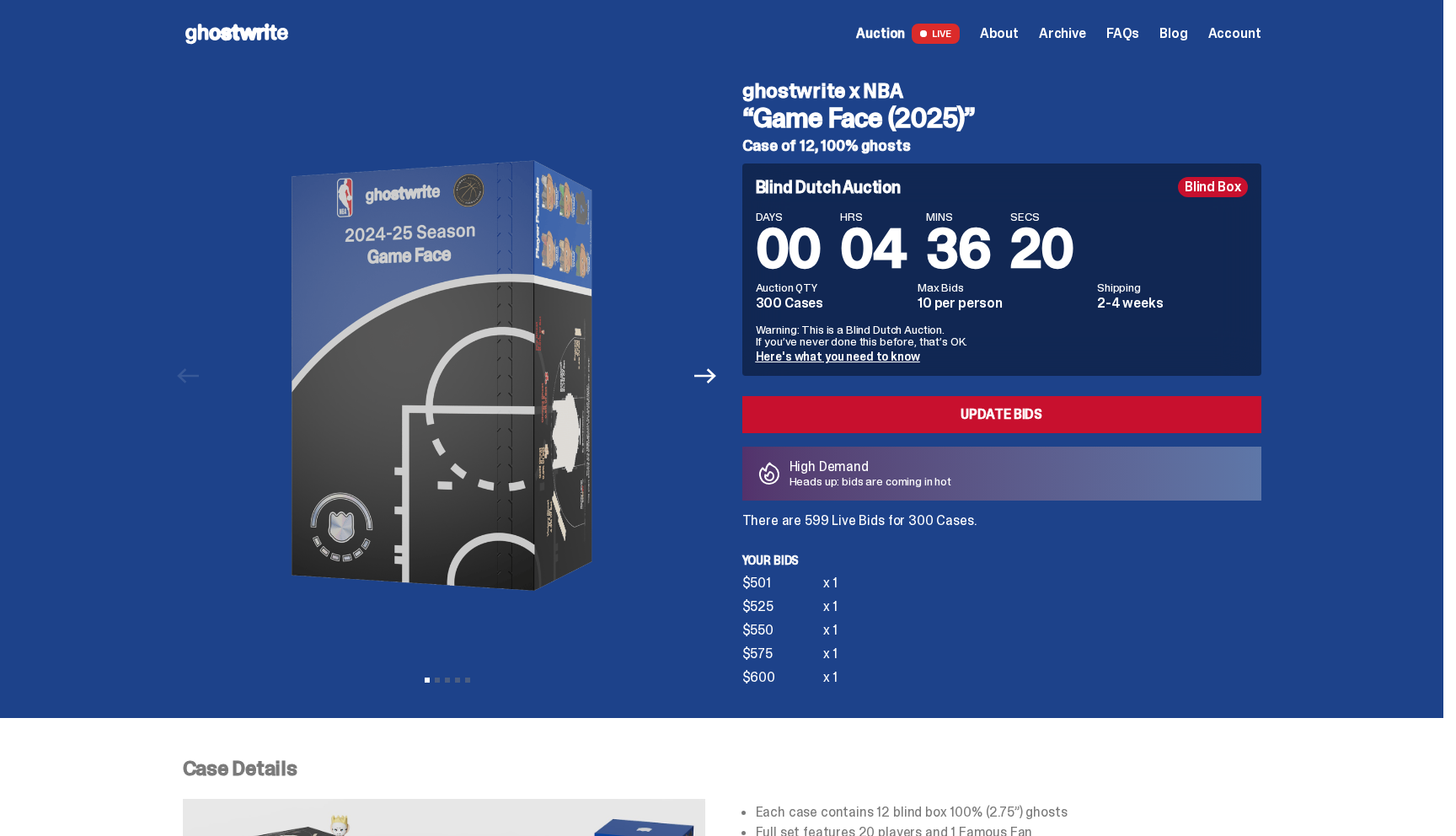
click at [233, 41] on icon at bounding box center [236, 33] width 108 height 27
